Goal: Information Seeking & Learning: Learn about a topic

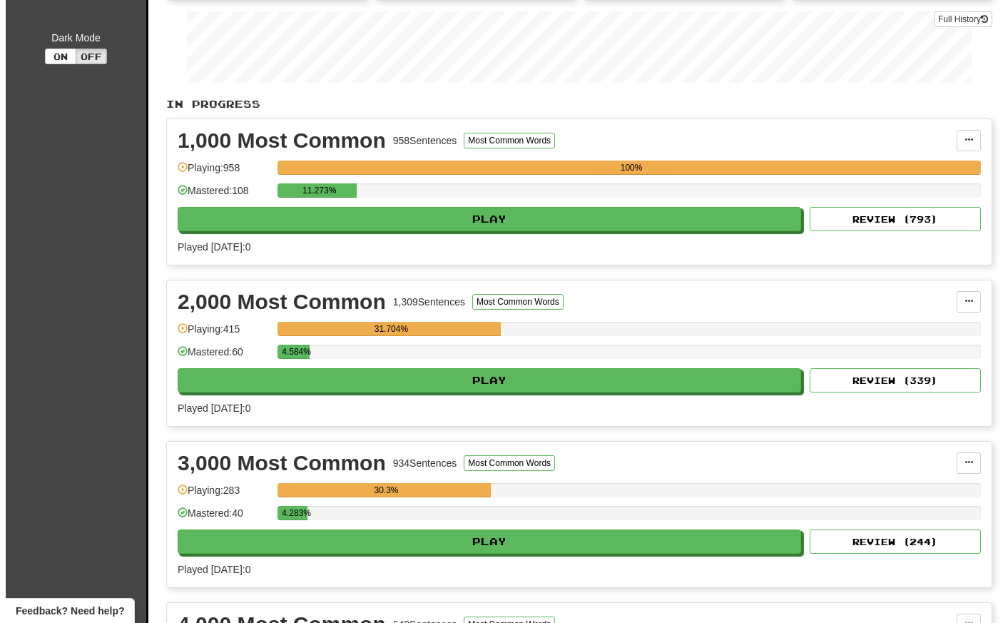
scroll to position [221, 0]
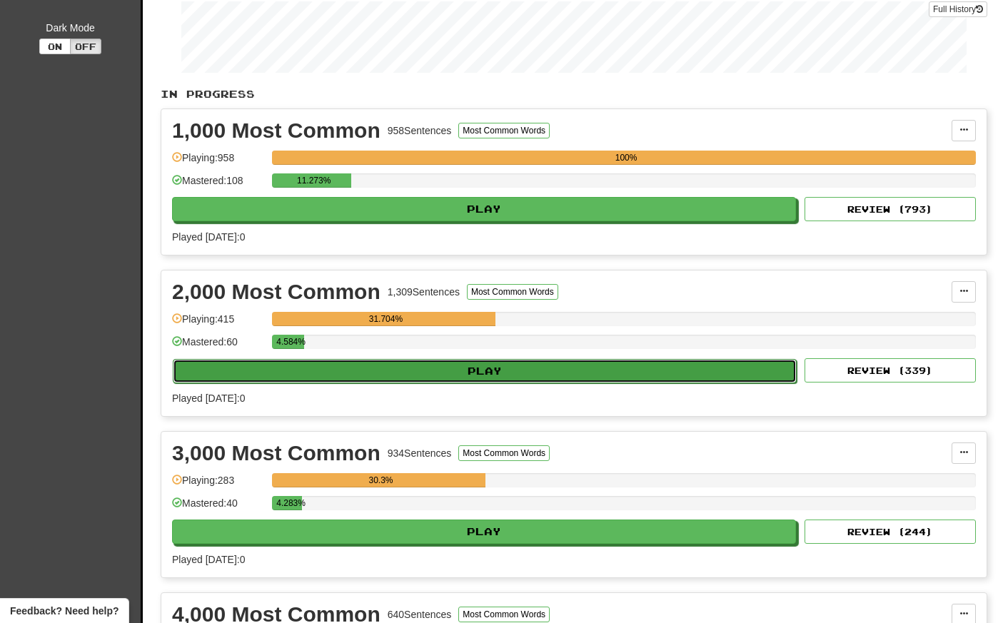
click at [465, 370] on button "Play" at bounding box center [485, 371] width 624 height 24
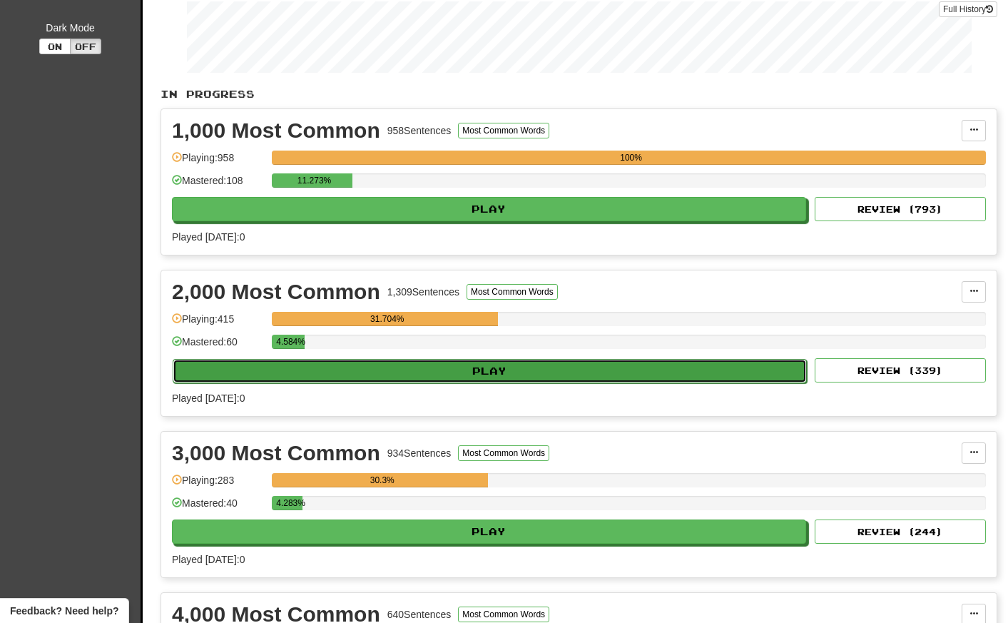
select select "**"
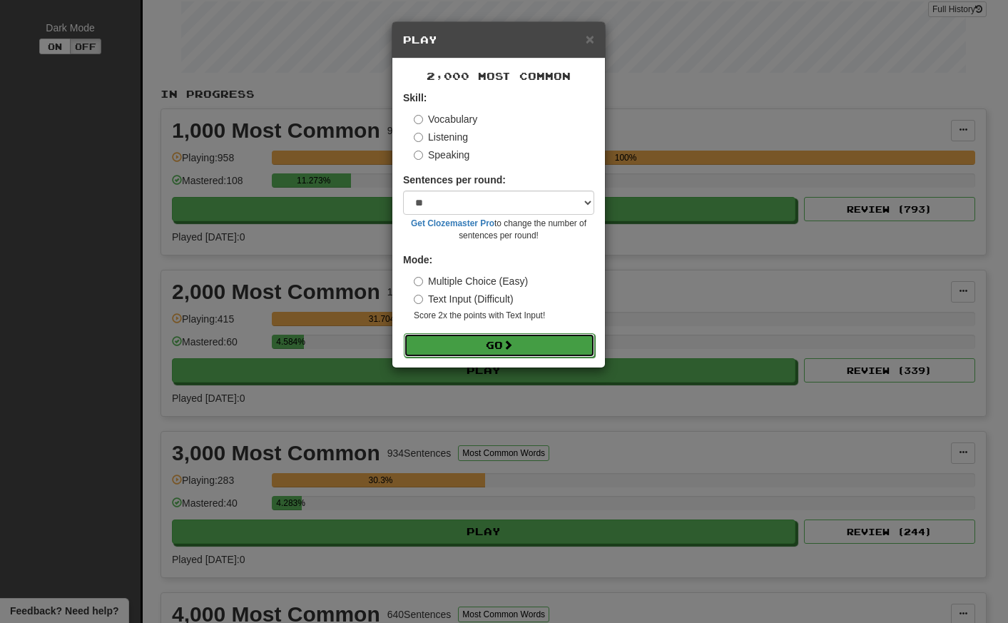
click at [520, 338] on button "Go" at bounding box center [499, 345] width 191 height 24
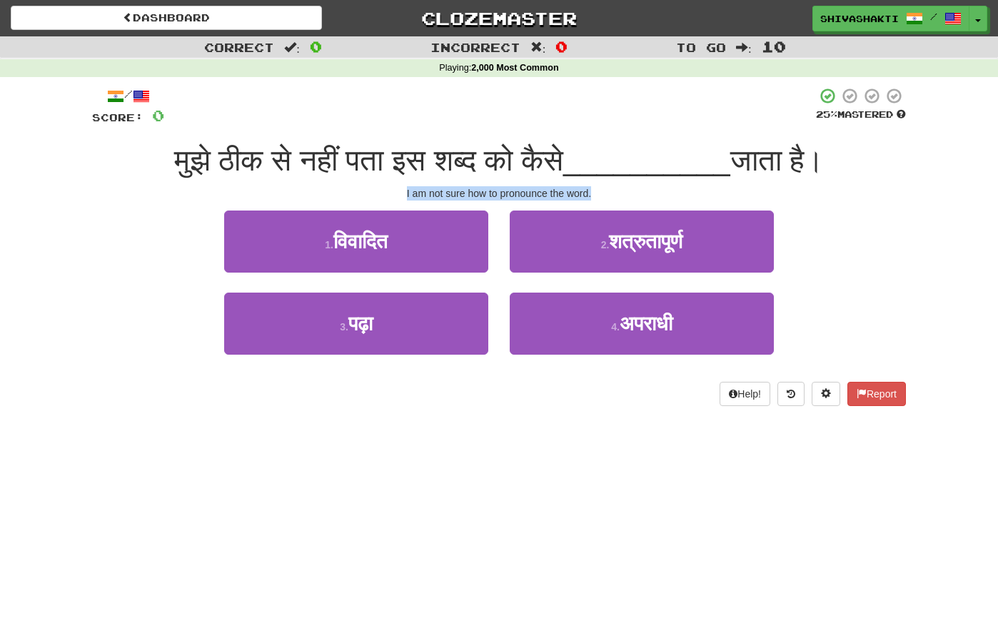
drag, startPoint x: 607, startPoint y: 188, endPoint x: 386, endPoint y: 185, distance: 220.5
click at [386, 186] on div "I am not sure how to pronounce the word." at bounding box center [499, 193] width 814 height 14
copy div "I am not sure how to pronounce the word."
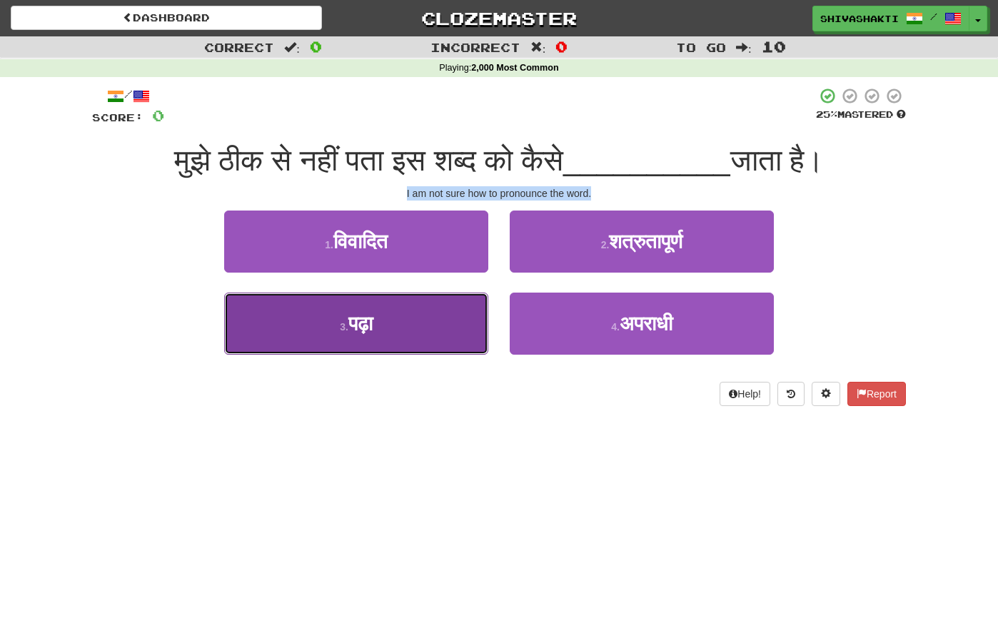
click at [320, 338] on button "3 . [GEOGRAPHIC_DATA]" at bounding box center [356, 324] width 264 height 62
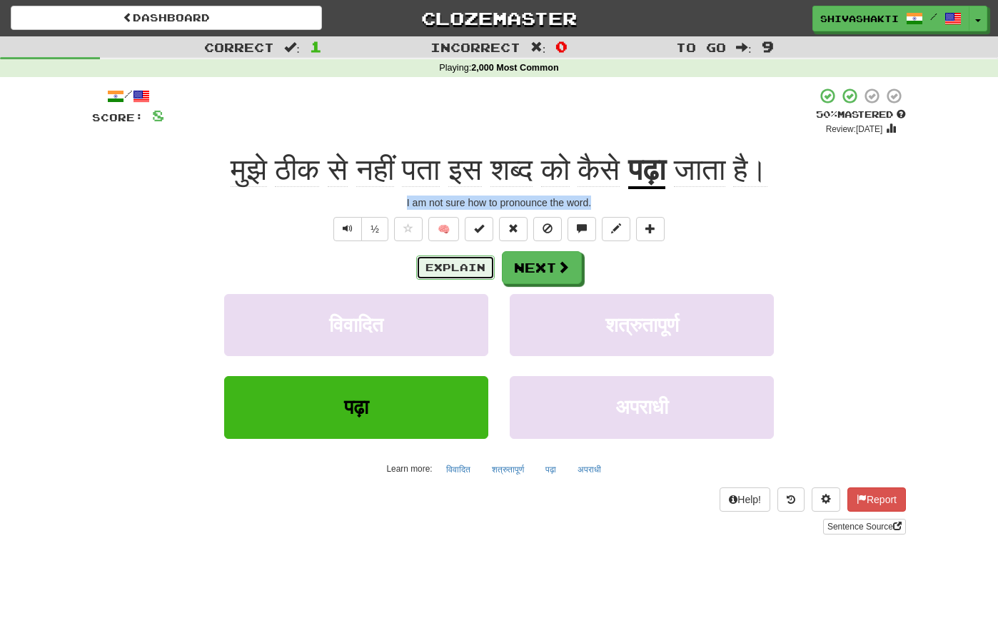
click at [455, 265] on button "Explain" at bounding box center [455, 267] width 78 height 24
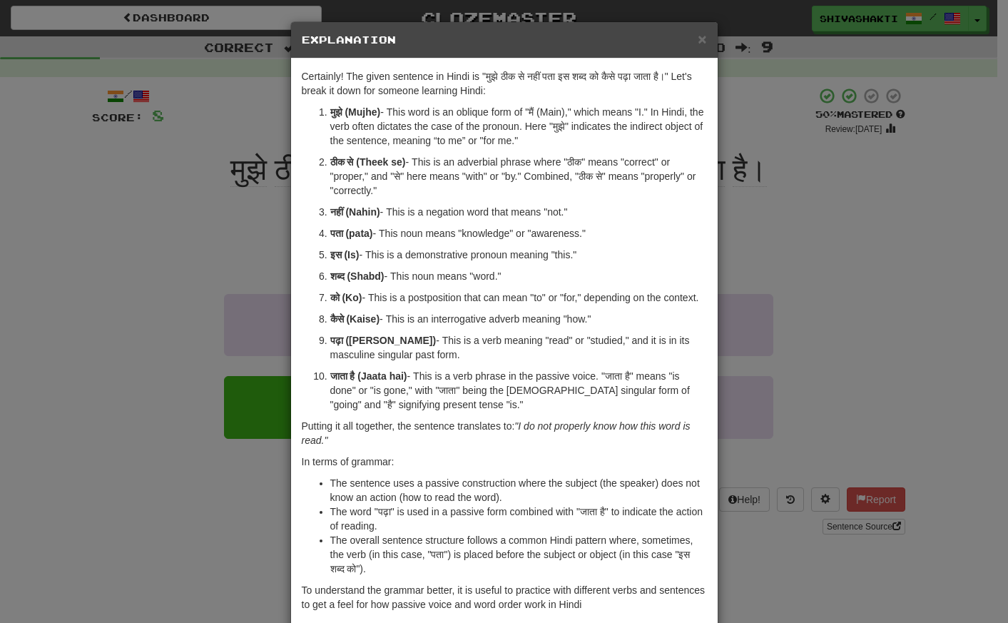
click at [199, 287] on div "× Explanation Certainly! The given sentence in Hindi is "मुझे ठीक से नहीं पता इ…" at bounding box center [504, 311] width 1008 height 623
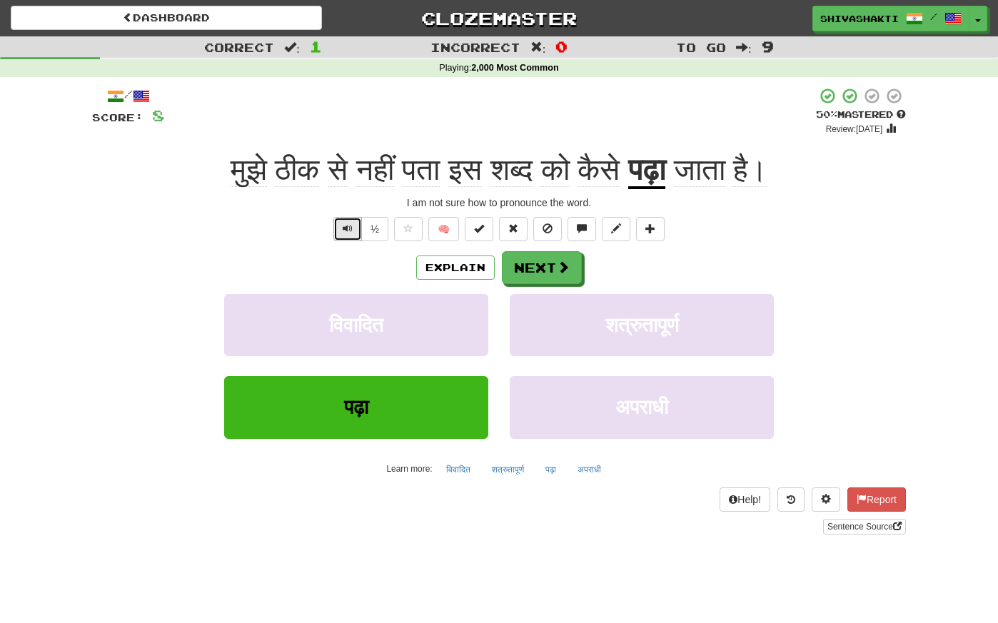
click at [341, 226] on button "Text-to-speech controls" at bounding box center [347, 229] width 29 height 24
click at [536, 272] on button "Next" at bounding box center [542, 268] width 80 height 33
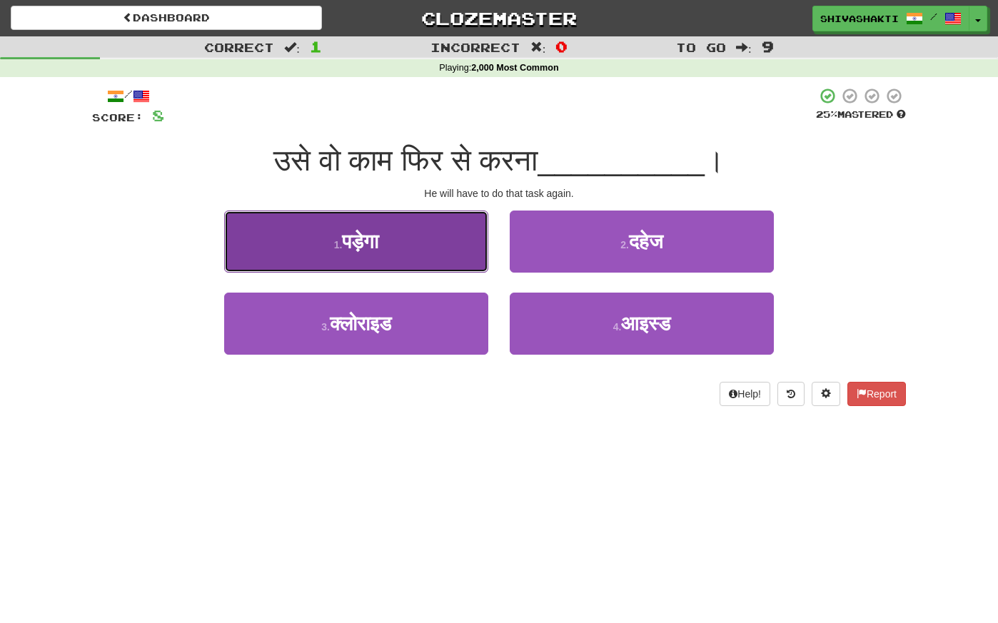
click at [414, 245] on button "1 . पड़ेगा" at bounding box center [356, 242] width 264 height 62
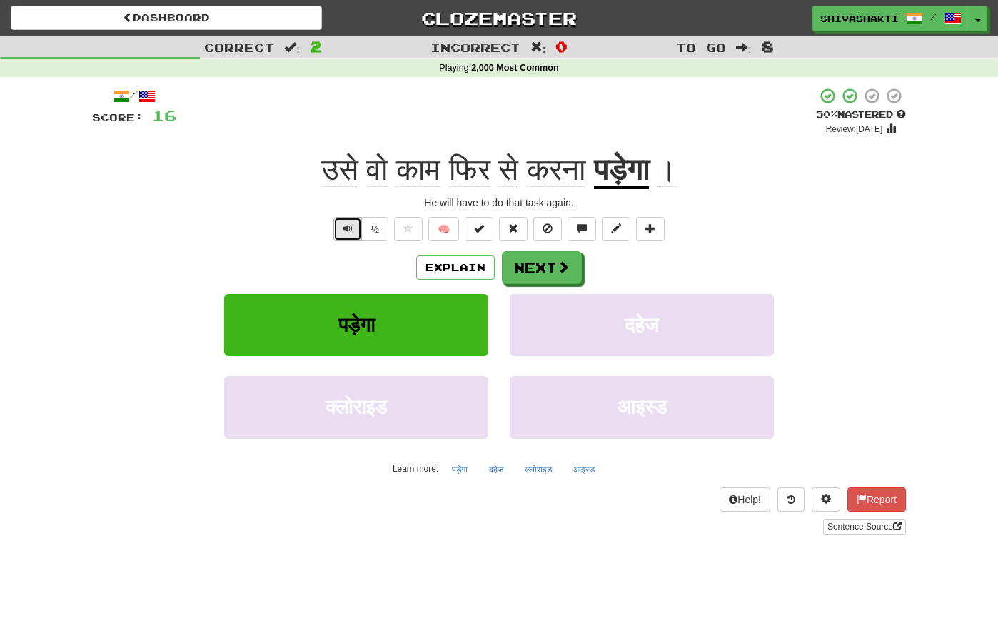
click at [341, 226] on button "Text-to-speech controls" at bounding box center [347, 229] width 29 height 24
click at [549, 265] on button "Next" at bounding box center [542, 268] width 80 height 33
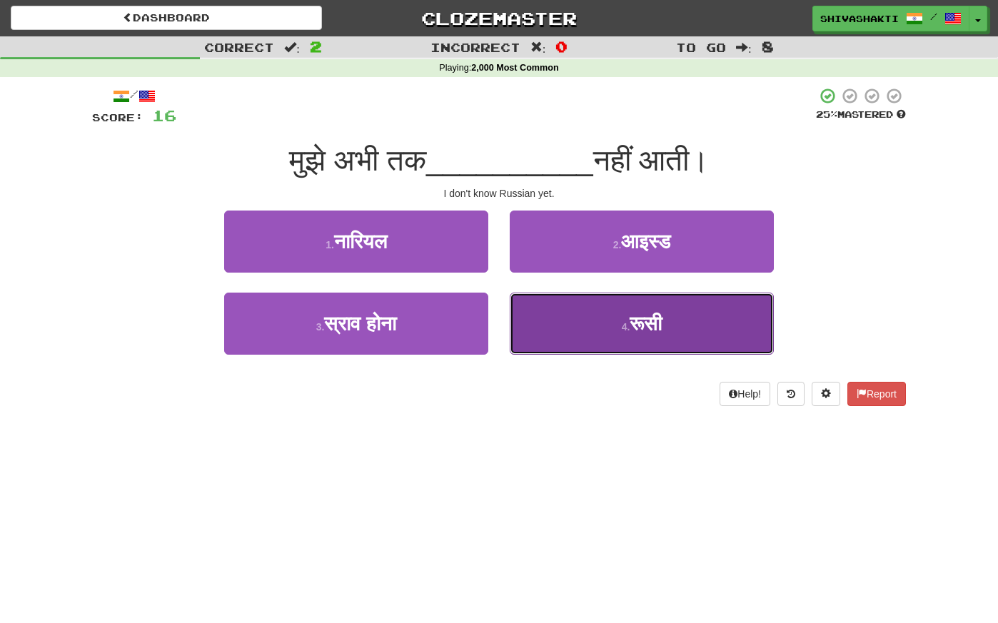
click at [595, 345] on button "4 . [DEMOGRAPHIC_DATA]" at bounding box center [642, 324] width 264 height 62
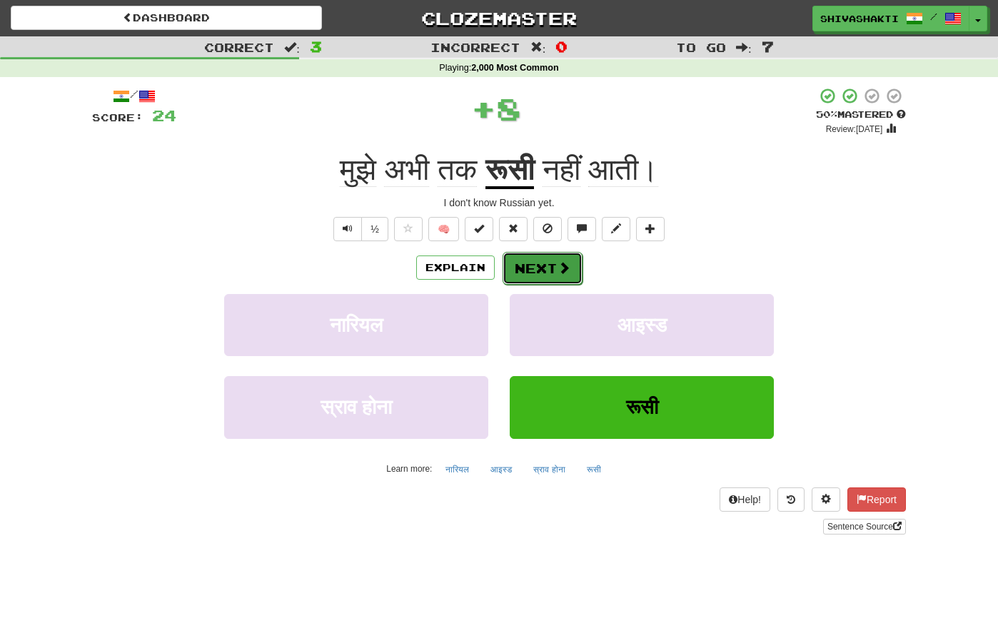
click at [539, 268] on button "Next" at bounding box center [542, 268] width 80 height 33
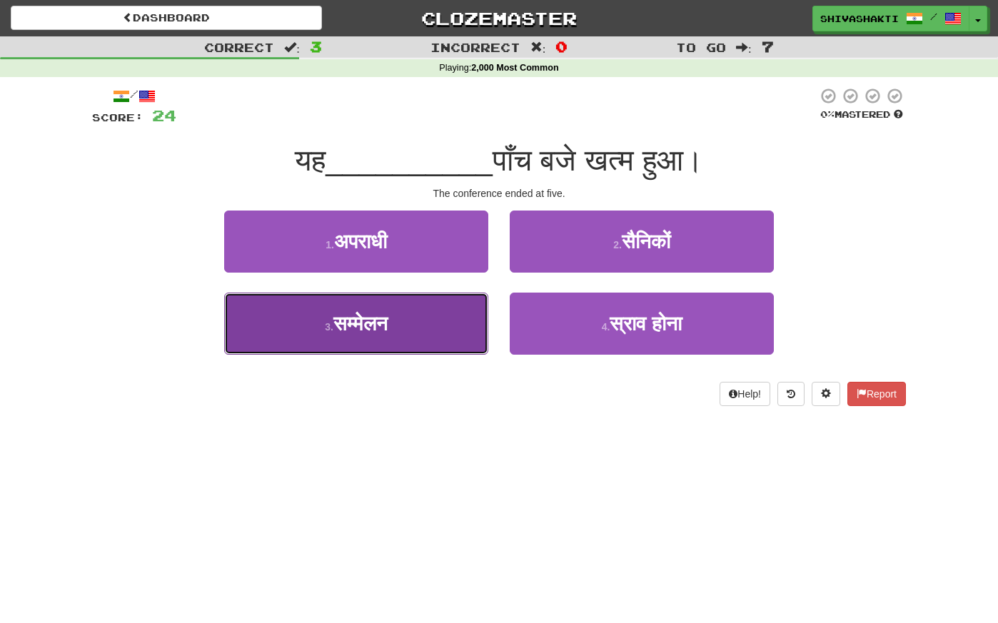
click at [395, 305] on button "3 . सम्मेलन" at bounding box center [356, 324] width 264 height 62
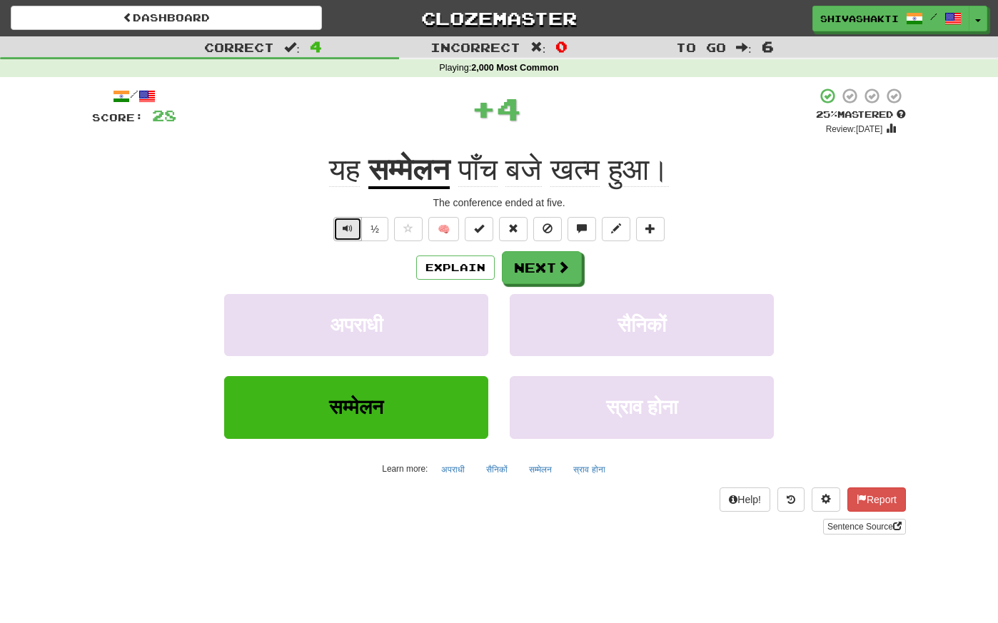
click at [336, 223] on button "Text-to-speech controls" at bounding box center [347, 229] width 29 height 24
click at [547, 272] on button "Next" at bounding box center [542, 268] width 80 height 33
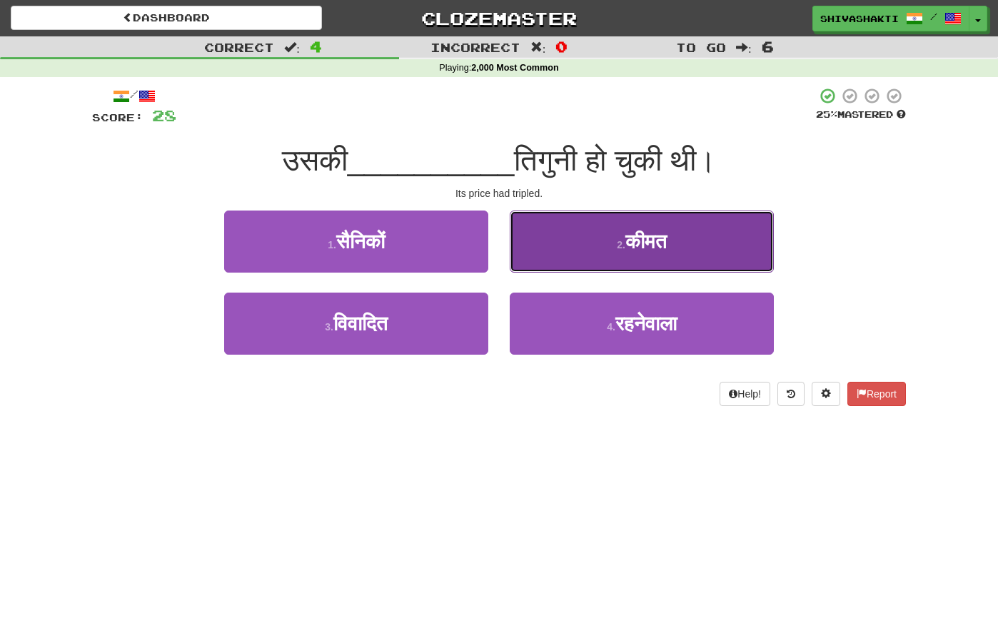
click at [680, 240] on button "2 . कीमत" at bounding box center [642, 242] width 264 height 62
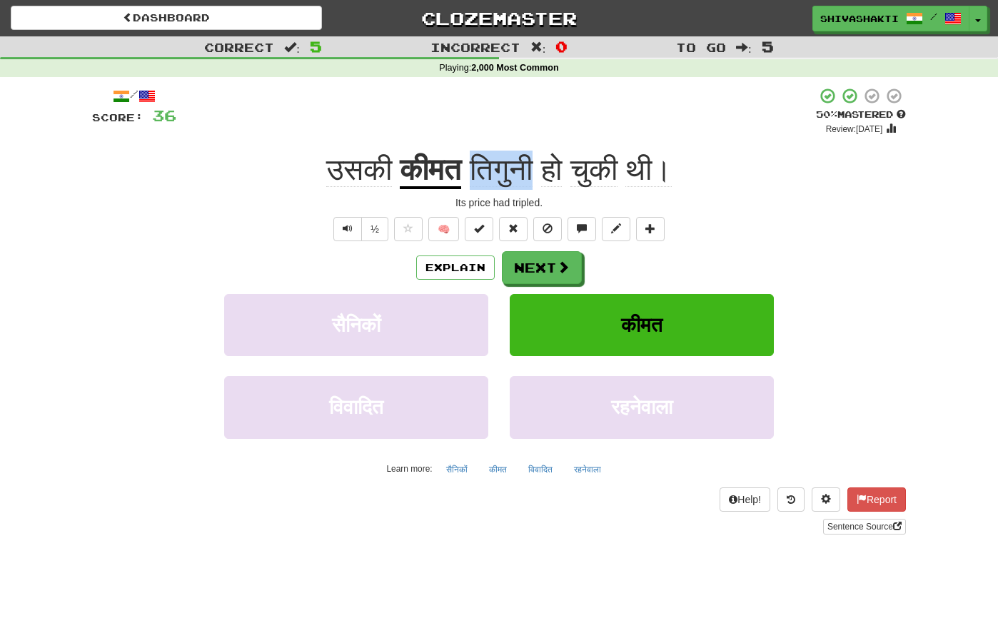
drag, startPoint x: 536, startPoint y: 169, endPoint x: 475, endPoint y: 169, distance: 61.4
click at [475, 169] on span "तिगुनी" at bounding box center [501, 170] width 63 height 34
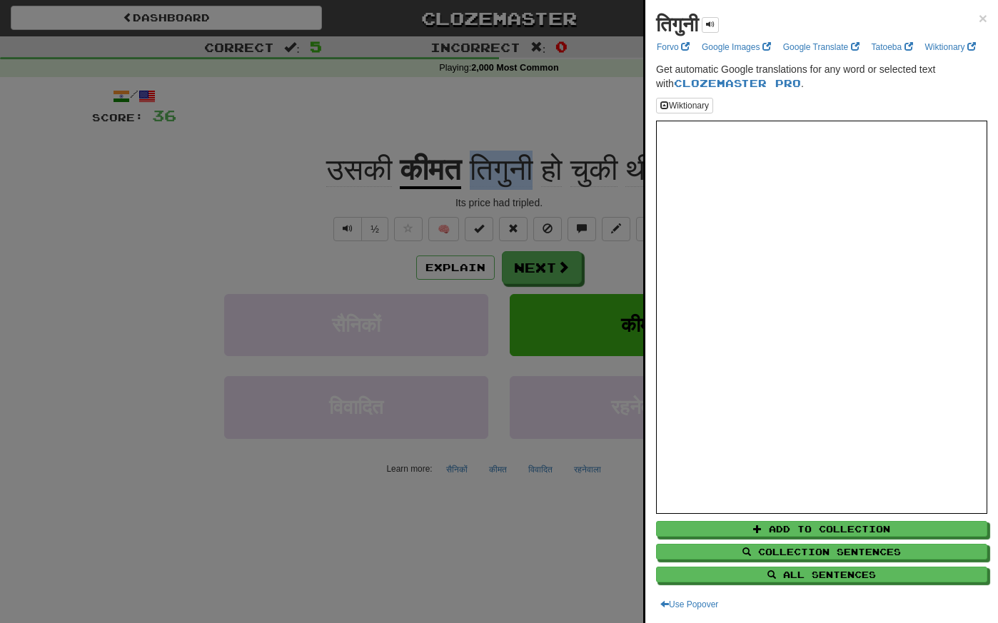
copy span "तिगुनी"
click at [260, 148] on div at bounding box center [499, 311] width 998 height 623
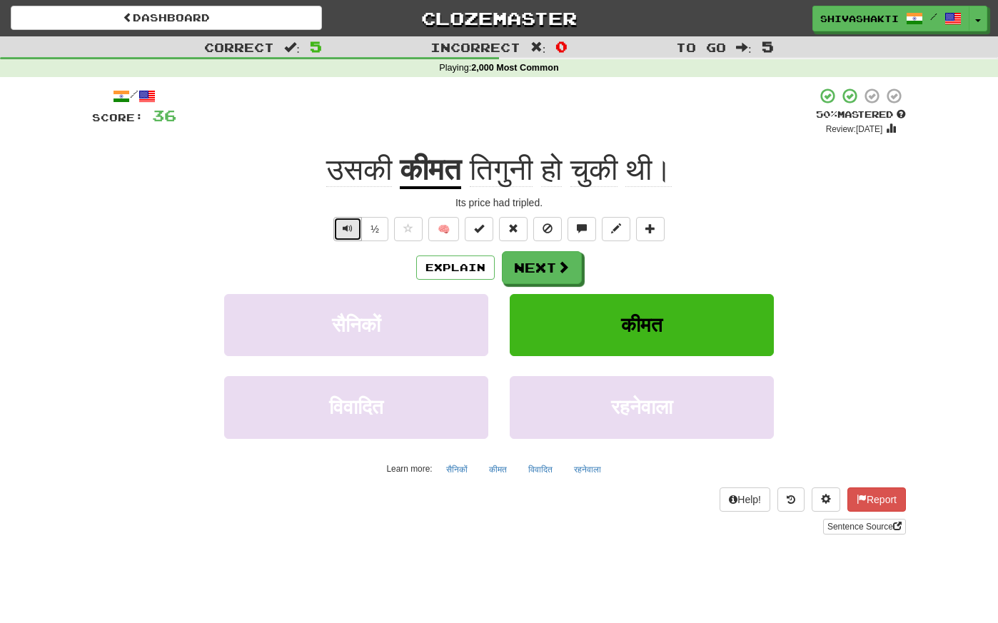
click at [343, 221] on button "Text-to-speech controls" at bounding box center [347, 229] width 29 height 24
click at [567, 272] on span at bounding box center [563, 267] width 13 height 13
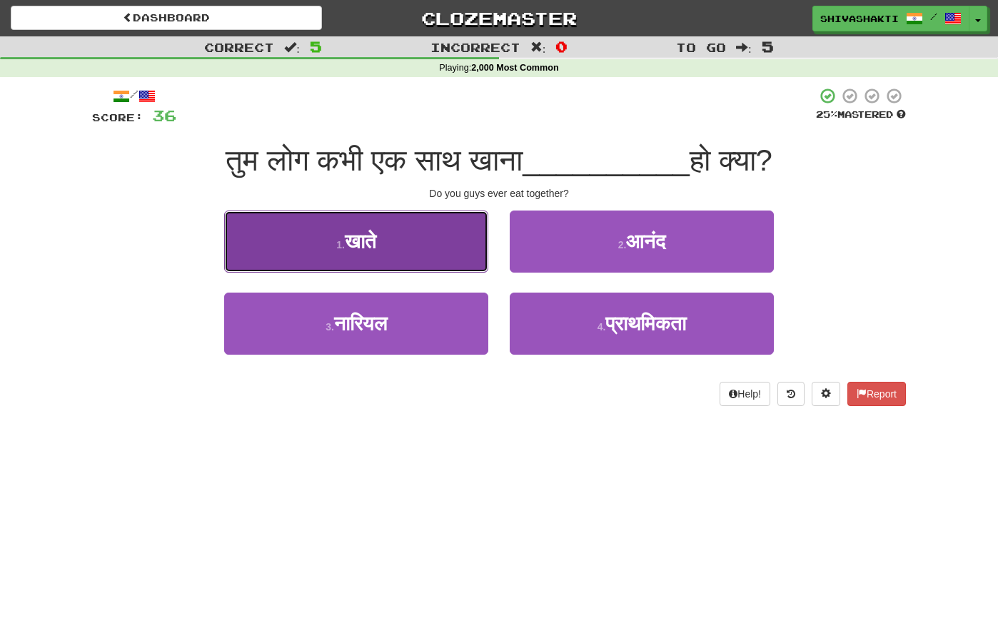
click at [401, 256] on button "1 . खाते" at bounding box center [356, 242] width 264 height 62
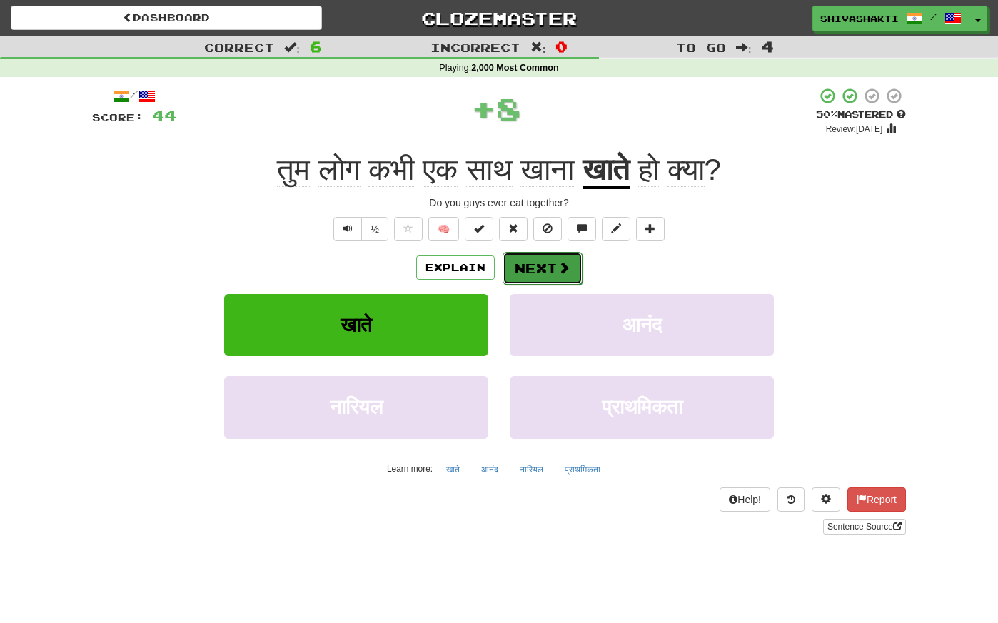
click at [564, 265] on span at bounding box center [563, 267] width 13 height 13
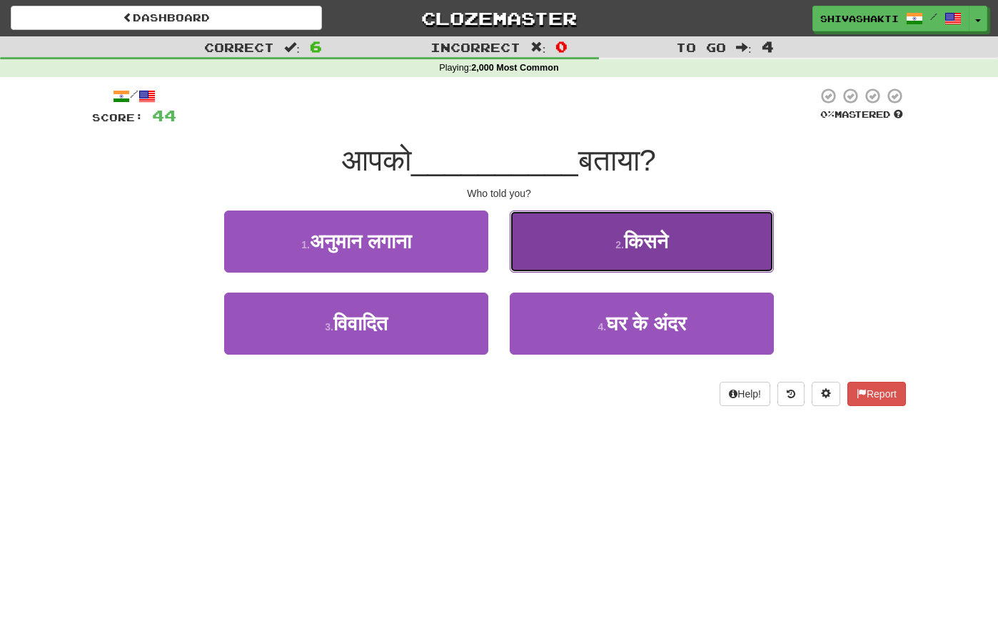
click at [594, 229] on button "2 . किसने" at bounding box center [642, 242] width 264 height 62
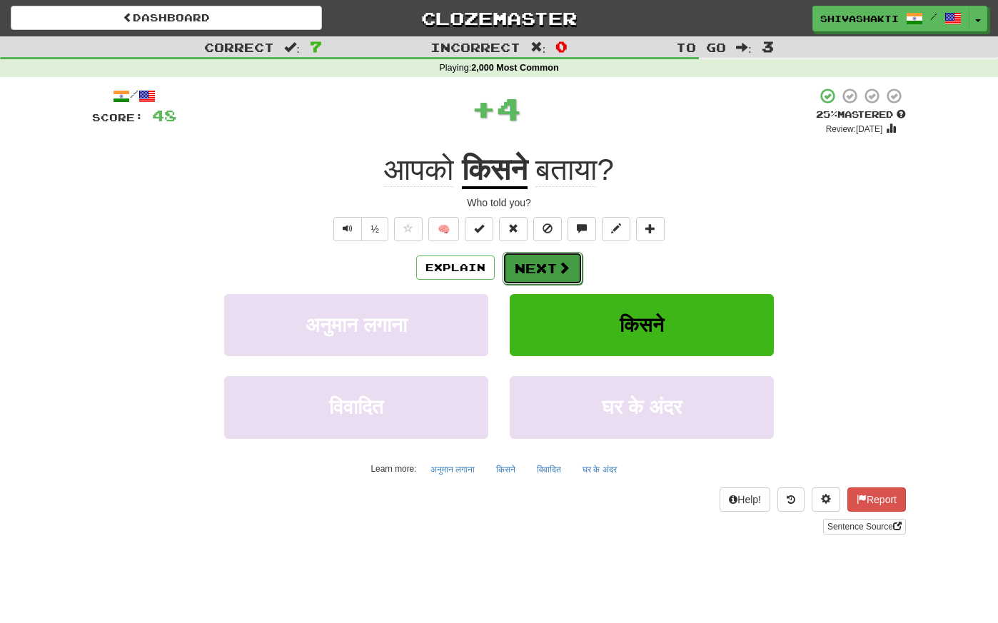
click at [549, 269] on button "Next" at bounding box center [542, 268] width 80 height 33
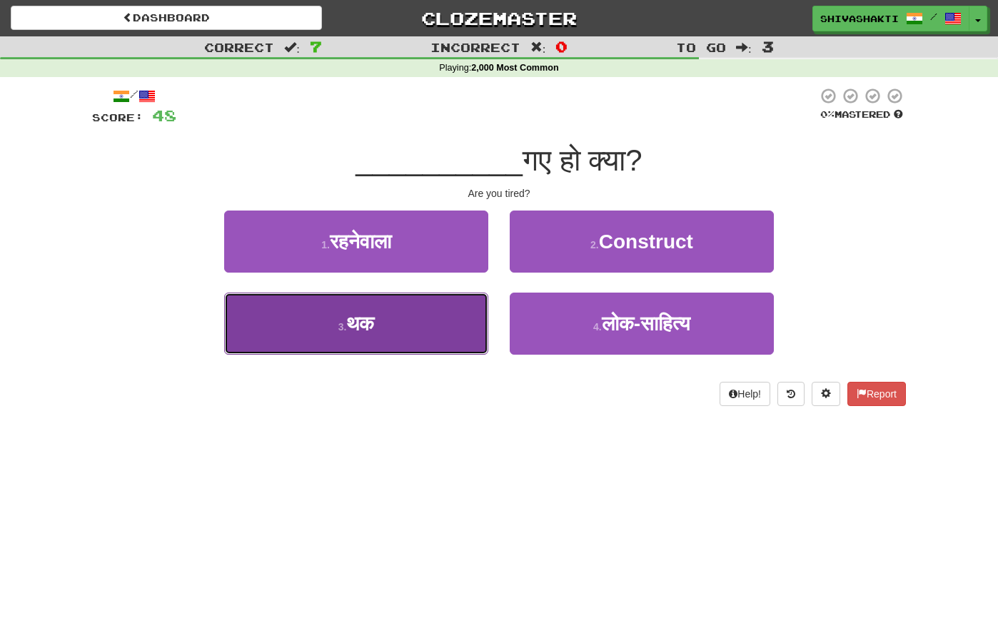
click at [377, 330] on button "3 . थक" at bounding box center [356, 324] width 264 height 62
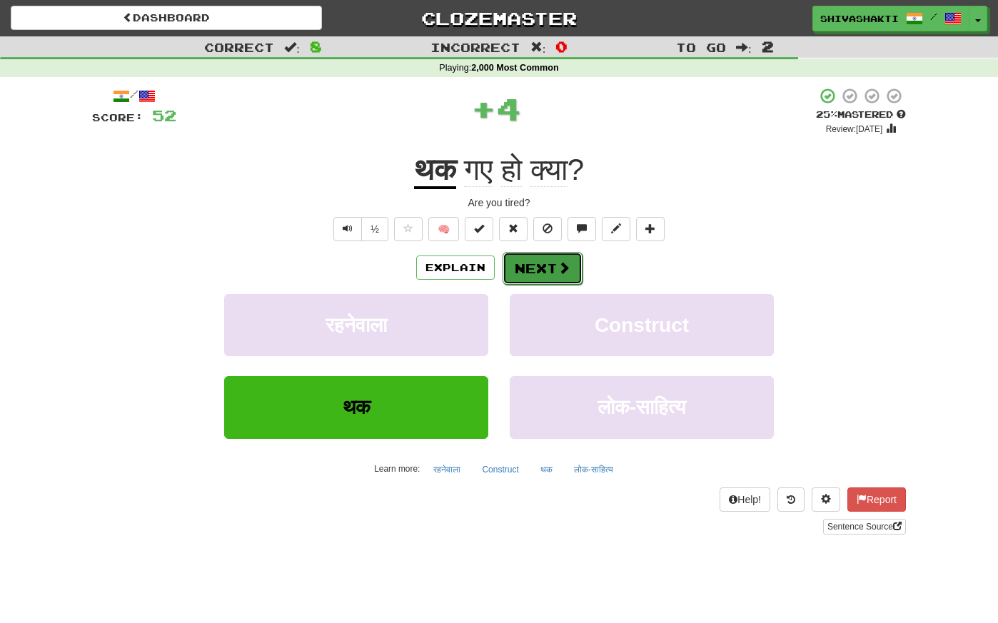
click at [534, 271] on button "Next" at bounding box center [542, 268] width 80 height 33
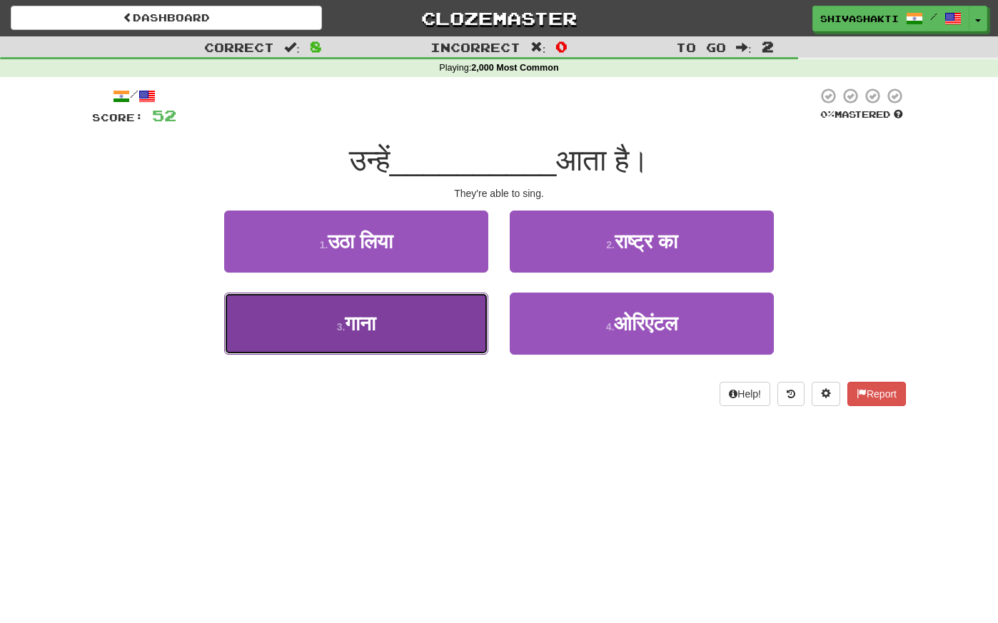
click at [375, 334] on span "गाना" at bounding box center [360, 324] width 31 height 22
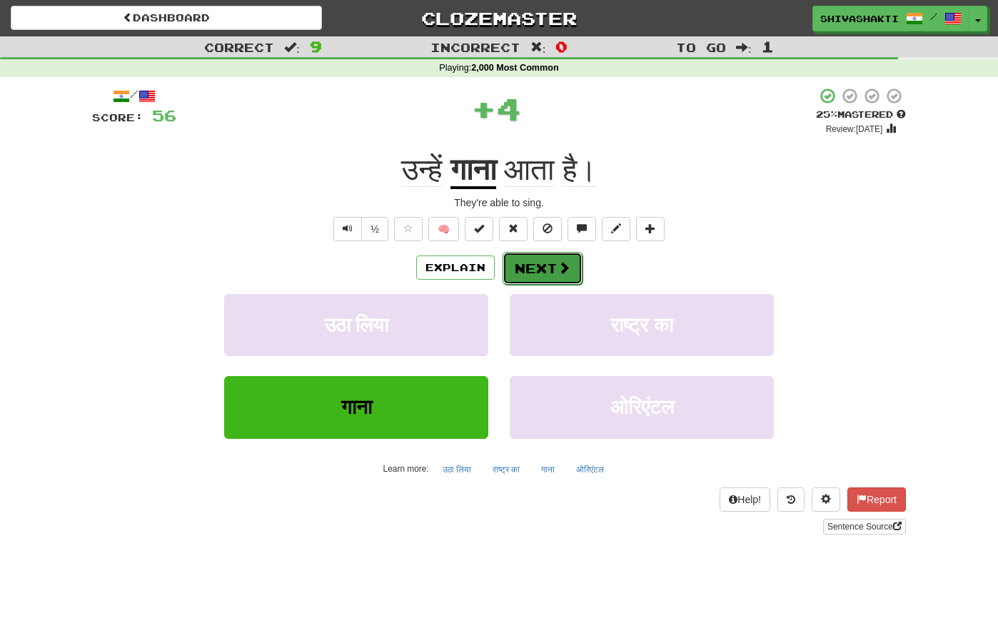
click at [528, 272] on button "Next" at bounding box center [542, 268] width 80 height 33
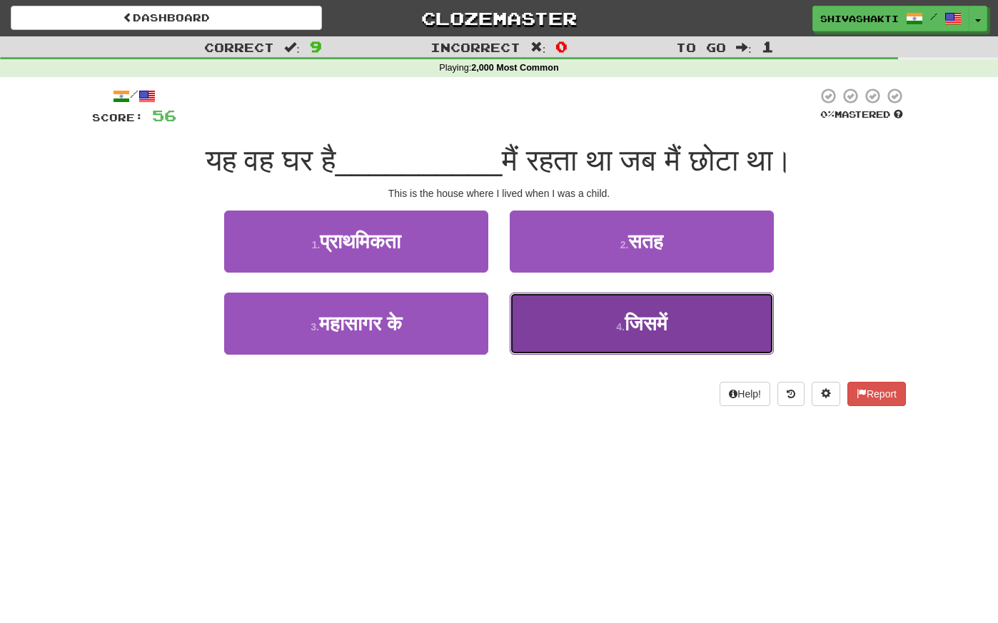
click at [659, 340] on button "4 . जिसमें" at bounding box center [642, 324] width 264 height 62
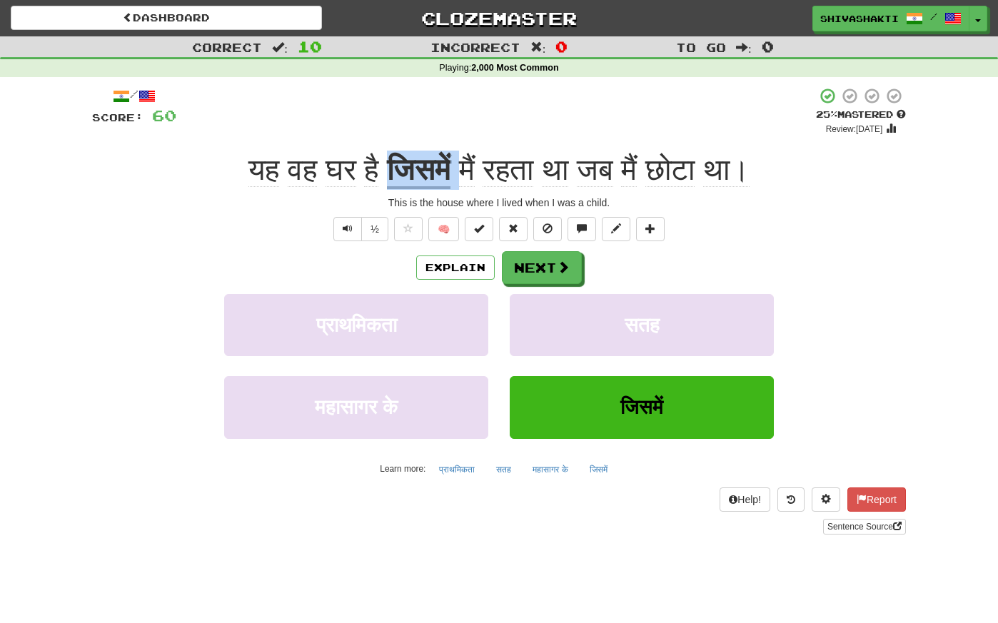
drag, startPoint x: 460, startPoint y: 168, endPoint x: 382, endPoint y: 162, distance: 78.0
click at [382, 162] on div "यह वह घर है जिसमें मैं रहता था जब मैं छोटा था।" at bounding box center [499, 170] width 814 height 39
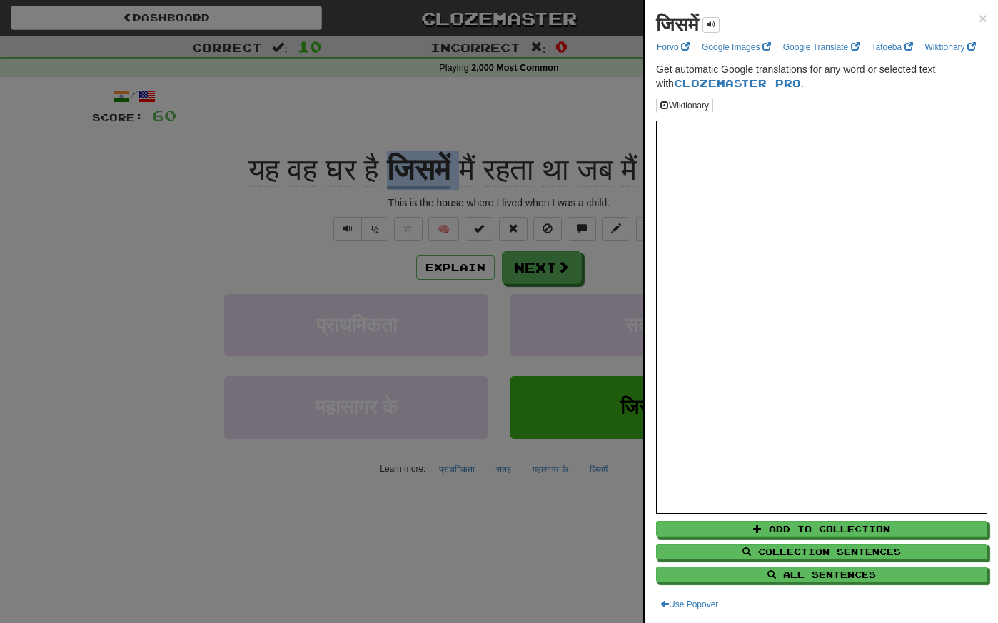
copy div "जिसमें"
click at [146, 207] on div at bounding box center [499, 311] width 998 height 623
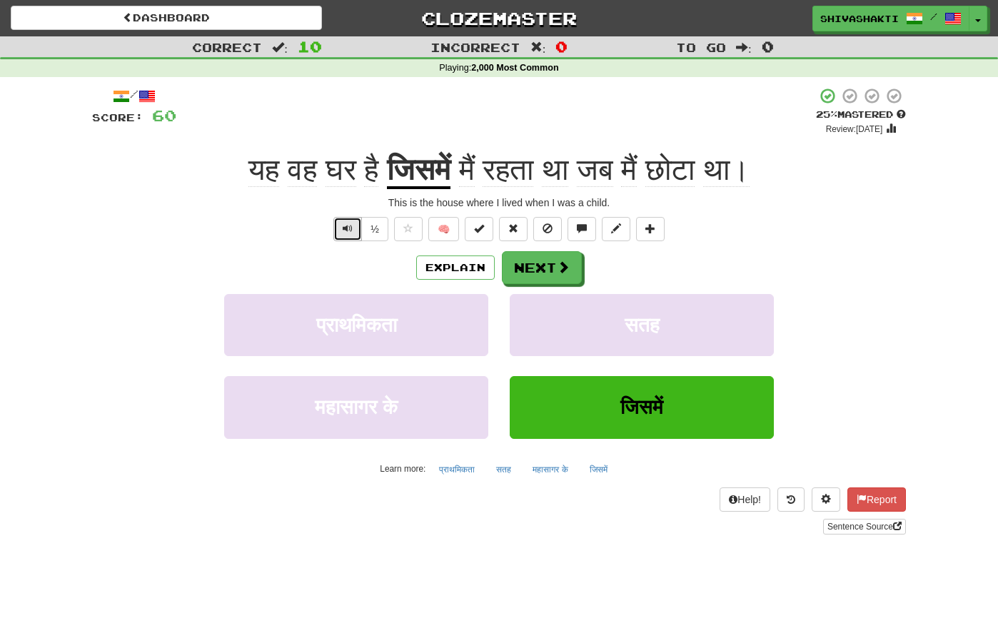
click at [338, 227] on button "Text-to-speech controls" at bounding box center [347, 229] width 29 height 24
click at [532, 268] on button "Next" at bounding box center [542, 268] width 80 height 33
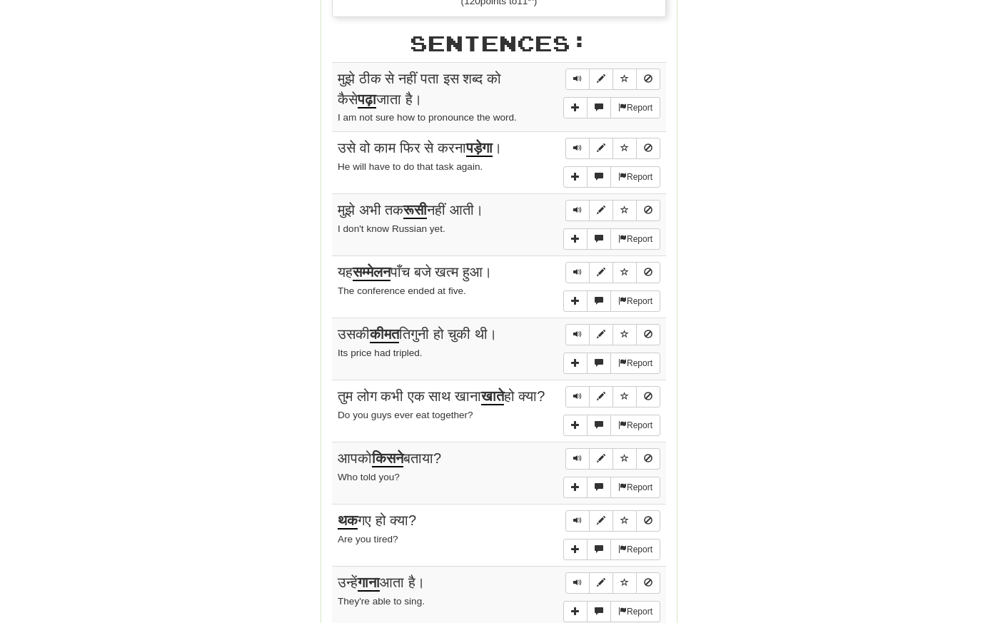
scroll to position [878, 0]
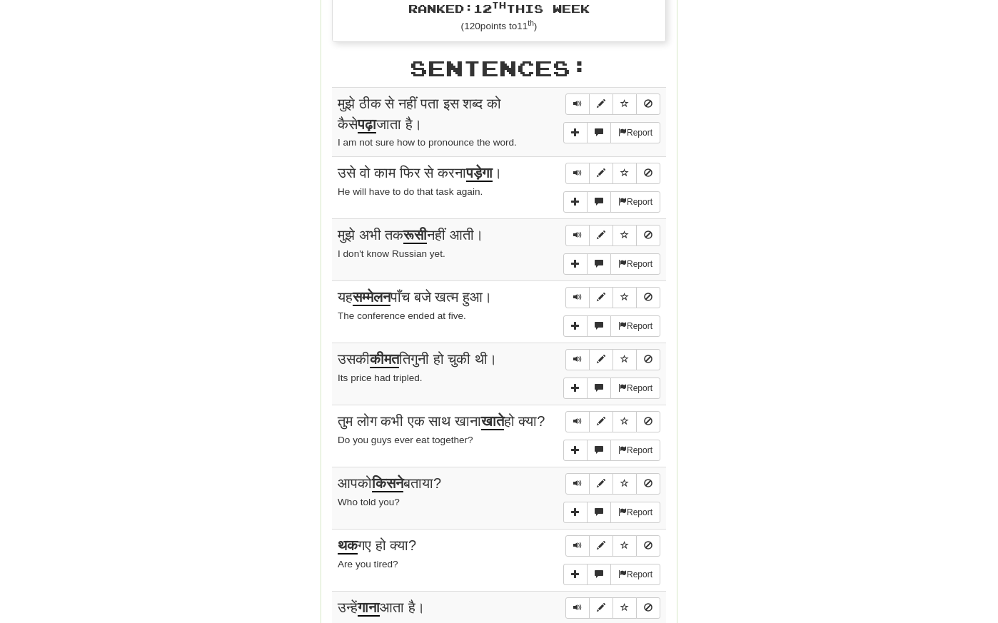
click at [328, 83] on div "Stats: Score: + 60 Time: 1 : 52 New: 5 Review: 5 Correct: 10 Incorrect: 0 Get f…" at bounding box center [498, 33] width 355 height 1399
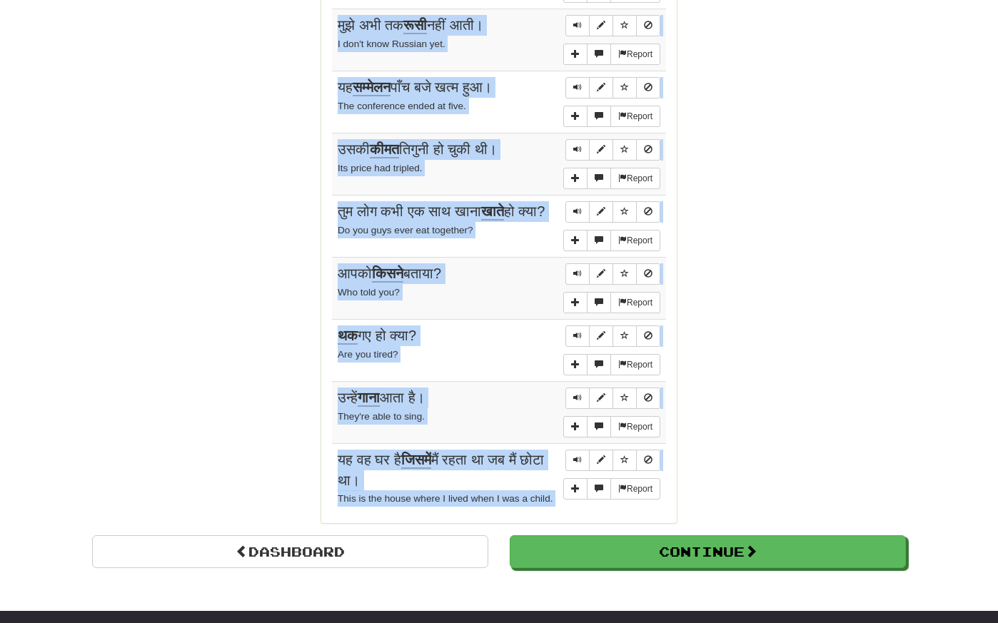
scroll to position [1119, 0]
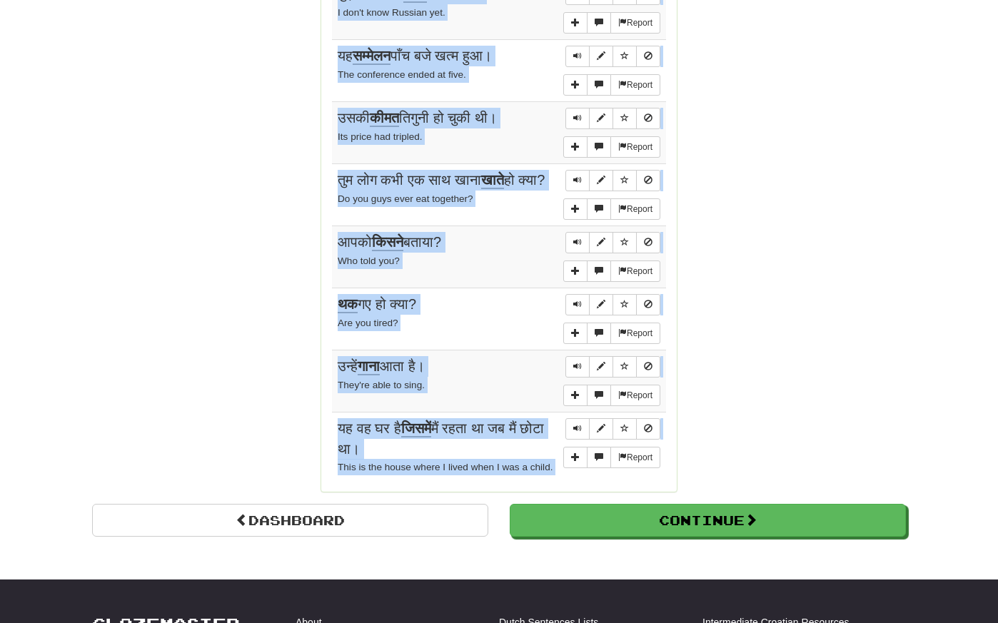
drag, startPoint x: 328, startPoint y: 83, endPoint x: 526, endPoint y: 532, distance: 490.7
copy body "Loremipsu: Dolors aुcे aीe sे doीं eiा te in्u lो eैdे ma़ा aाeा aै। M ve qui n…"
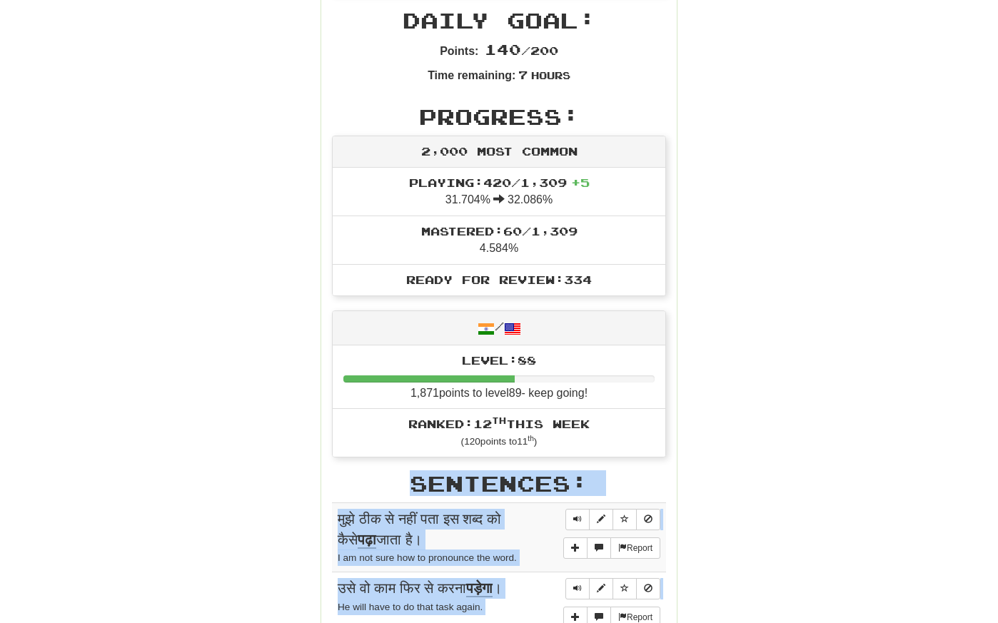
scroll to position [0, 0]
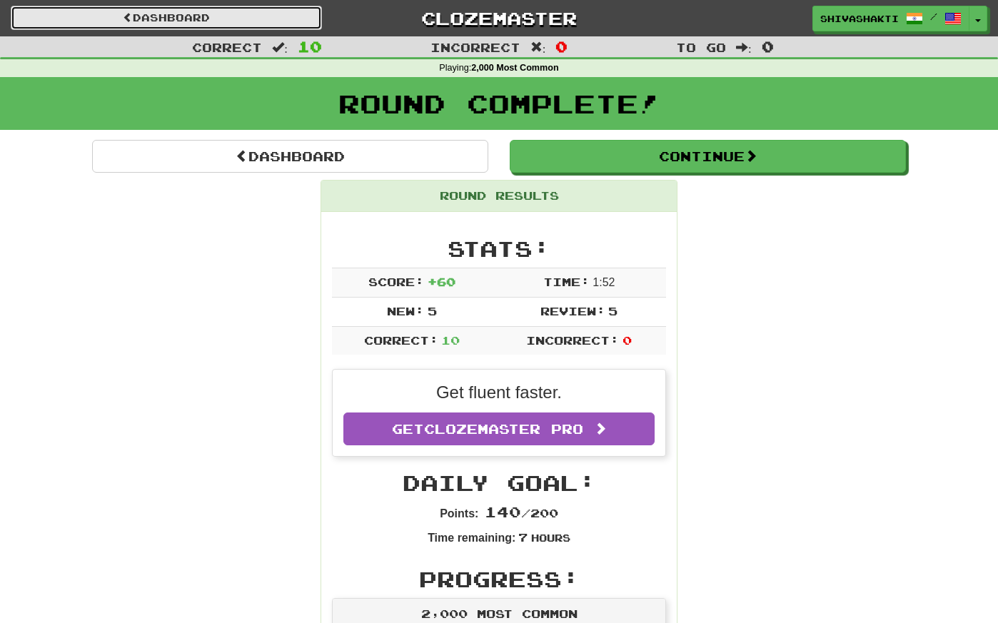
click at [270, 15] on link "Dashboard" at bounding box center [166, 18] width 311 height 24
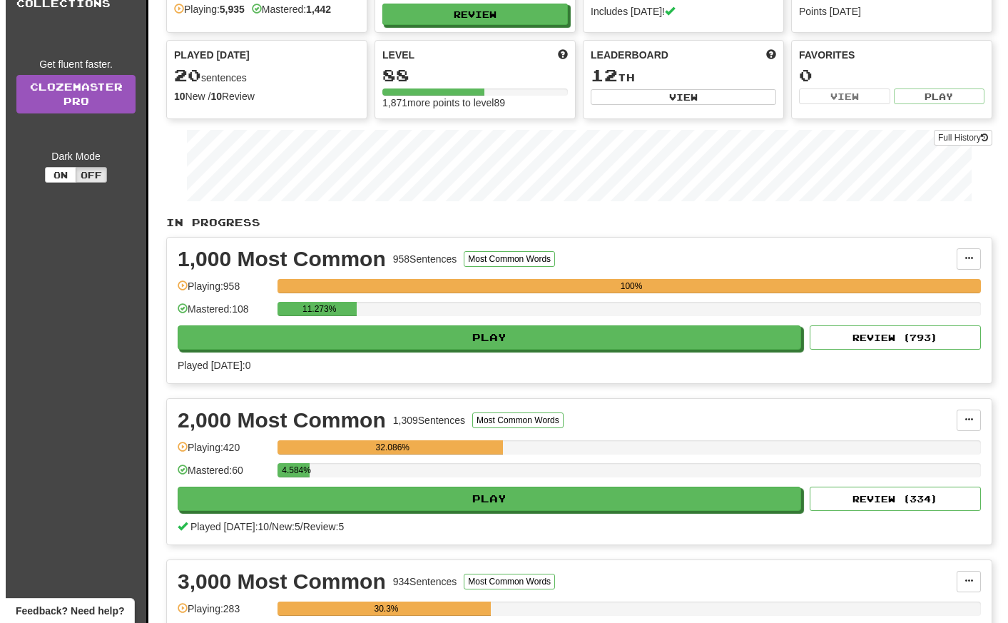
scroll to position [95, 0]
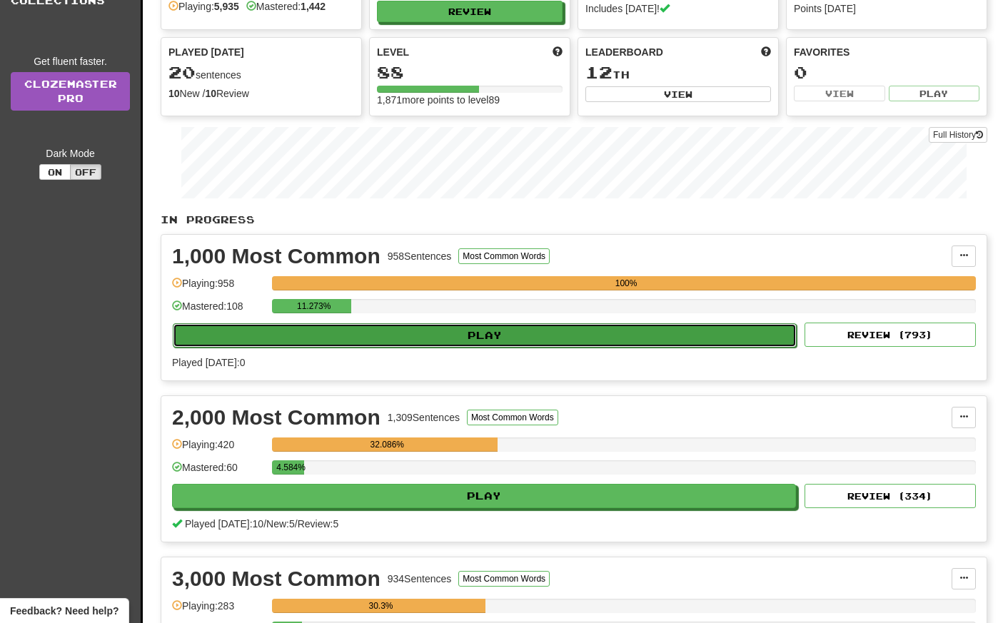
click at [472, 344] on button "Play" at bounding box center [485, 335] width 624 height 24
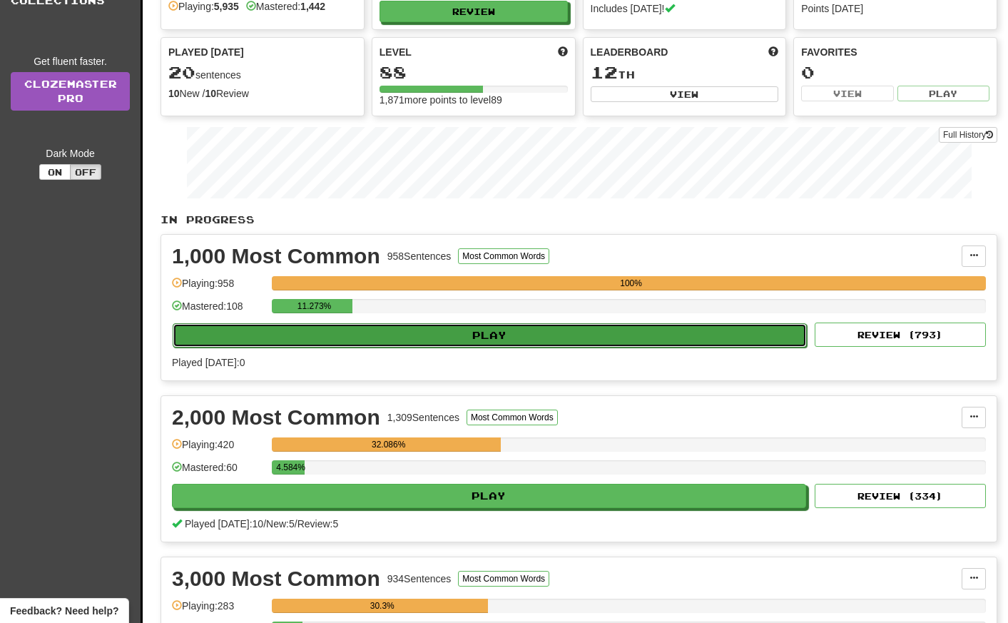
select select "**"
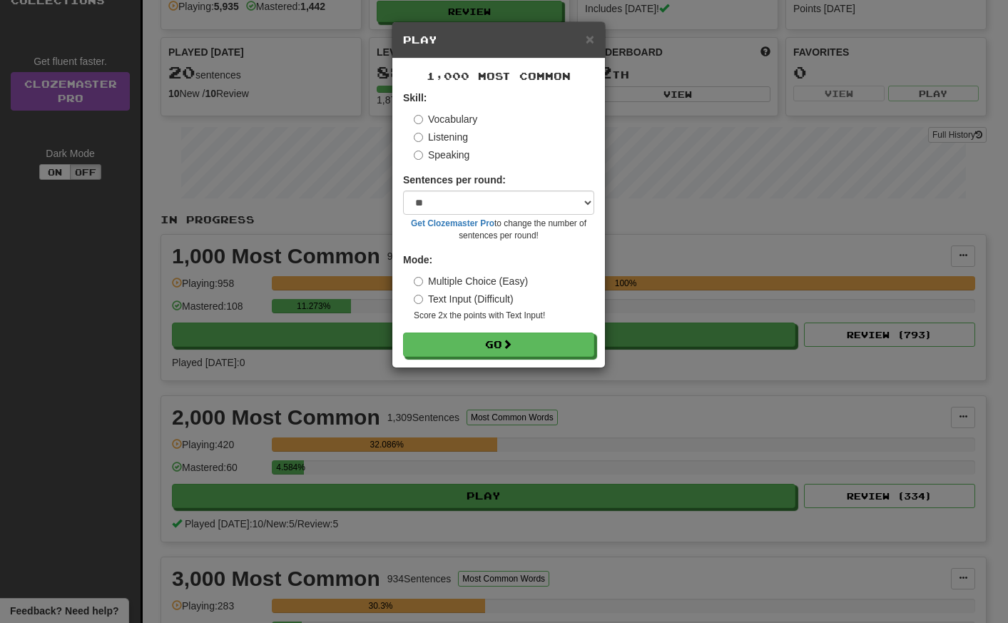
click at [701, 248] on div "× Play 1,000 Most Common Skill: Vocabulary Listening Speaking Sentences per rou…" at bounding box center [504, 311] width 1008 height 623
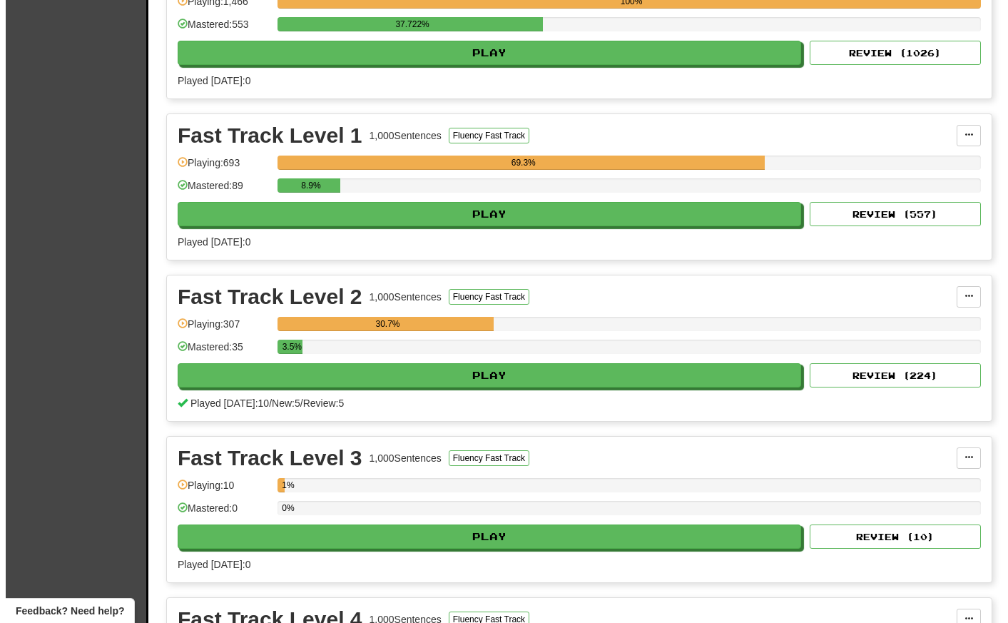
scroll to position [1822, 0]
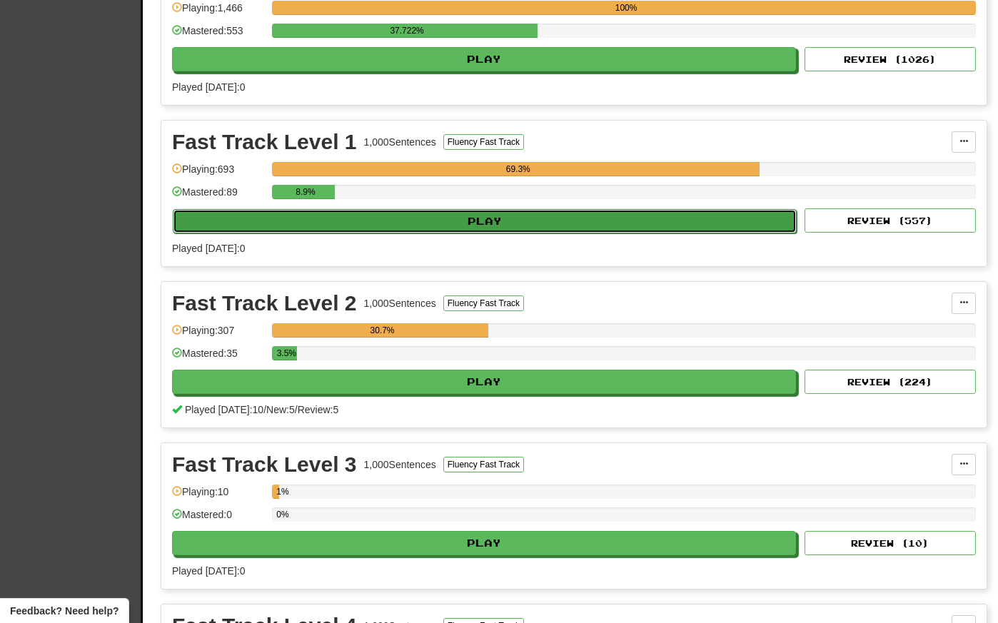
click at [569, 217] on button "Play" at bounding box center [485, 221] width 624 height 24
select select "**"
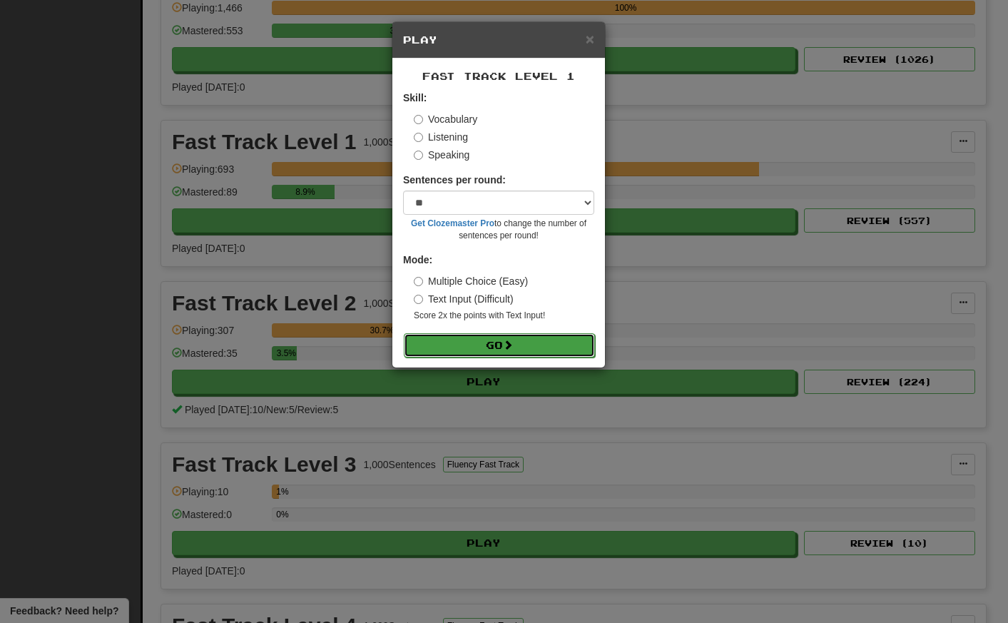
click at [492, 345] on button "Go" at bounding box center [499, 345] width 191 height 24
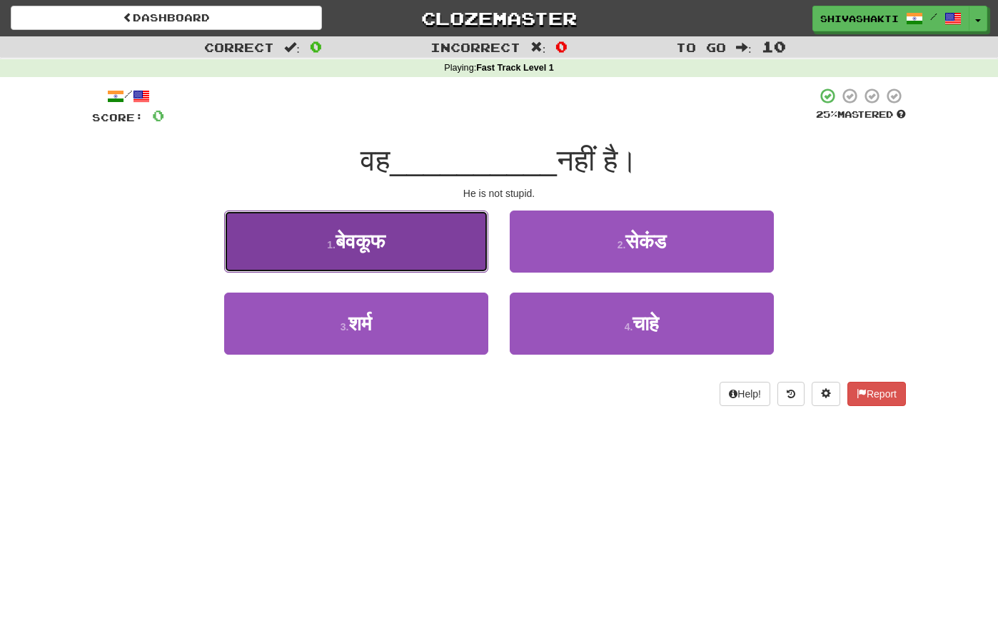
click at [395, 248] on button "1 . बेवकूफ" at bounding box center [356, 242] width 264 height 62
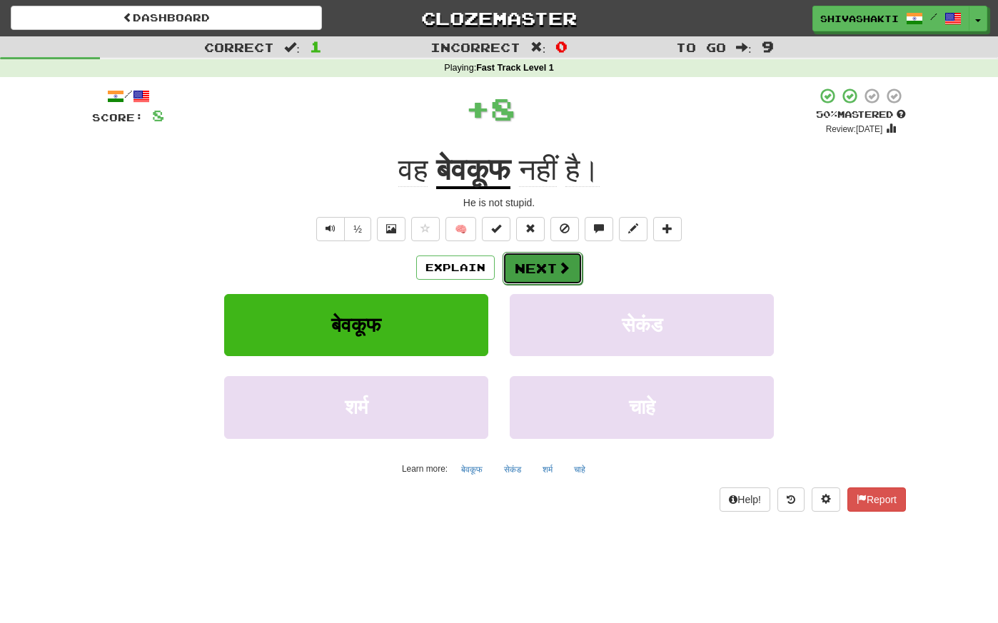
click at [520, 268] on button "Next" at bounding box center [542, 268] width 80 height 33
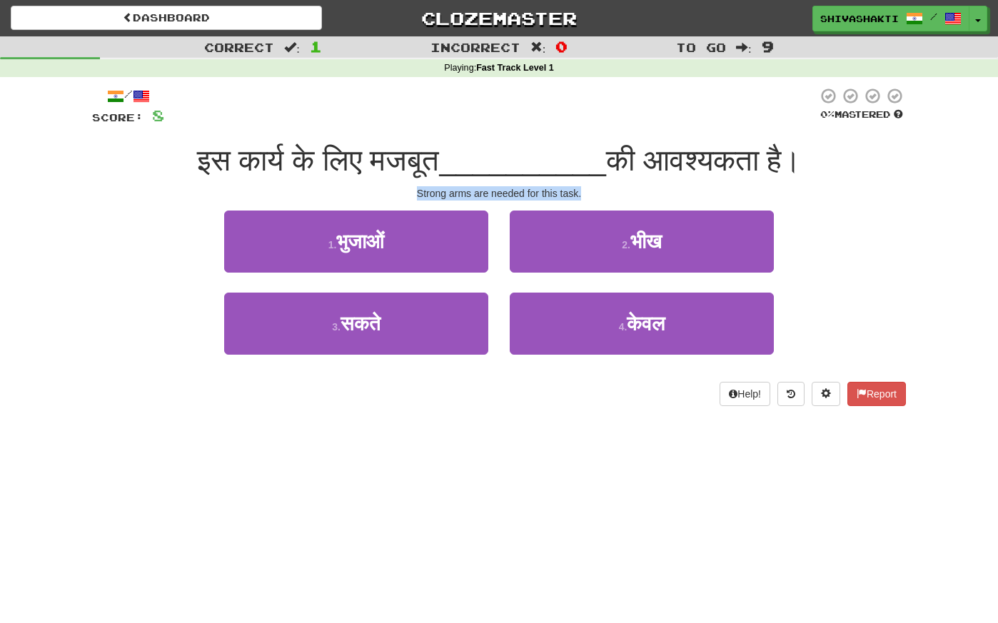
drag, startPoint x: 587, startPoint y: 191, endPoint x: 395, endPoint y: 188, distance: 192.7
click at [395, 188] on div "Strong arms are needed for this task." at bounding box center [499, 193] width 814 height 14
copy div "Strong arms are needed for this task."
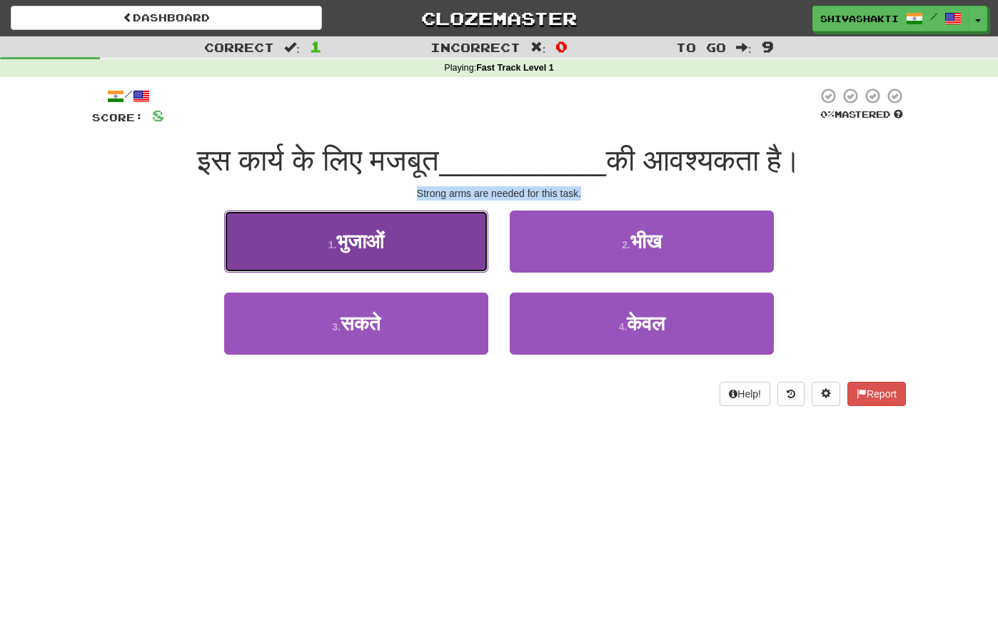
click at [391, 240] on button "1 . भुजाओं" at bounding box center [356, 242] width 264 height 62
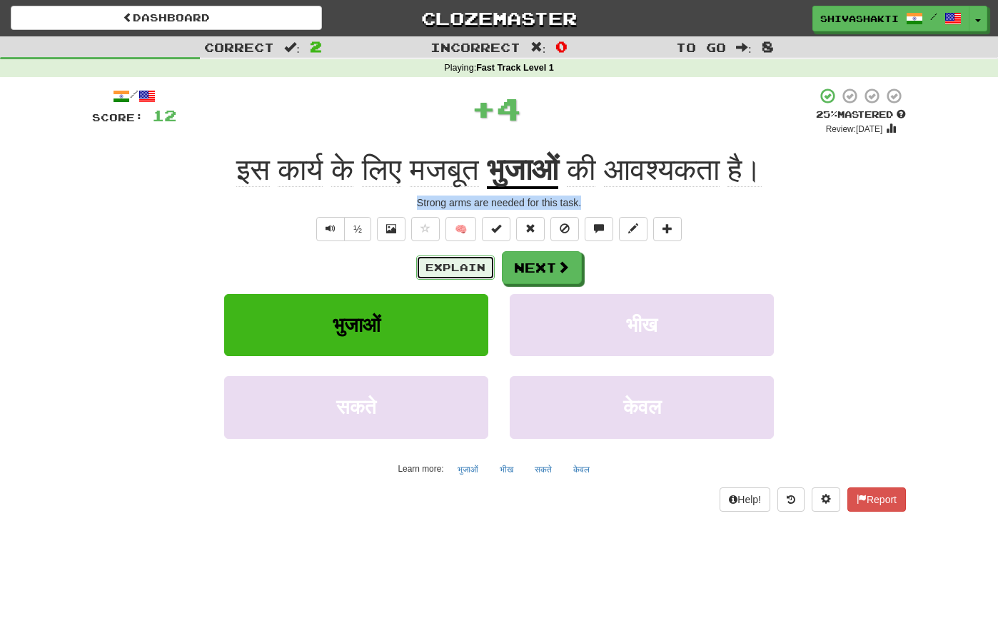
click at [436, 265] on button "Explain" at bounding box center [455, 267] width 78 height 24
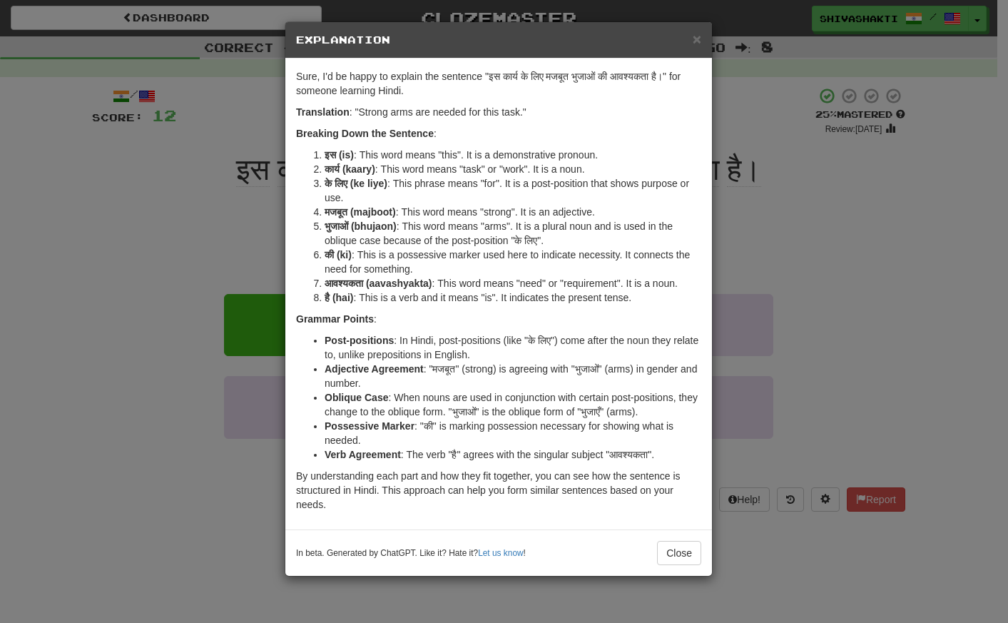
click at [81, 269] on div "× Explanation Sure, I'd be happy to explain the sentence "इस कार्य के लिए मजबूत…" at bounding box center [504, 311] width 1008 height 623
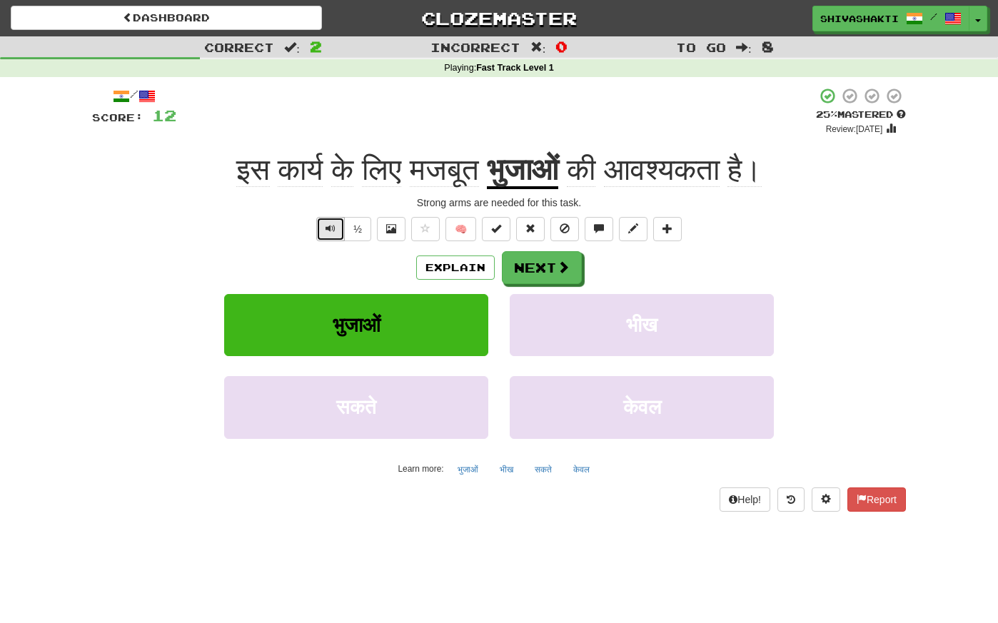
click at [326, 233] on span "Text-to-speech controls" at bounding box center [330, 228] width 10 height 10
click at [542, 265] on button "Next" at bounding box center [542, 268] width 80 height 33
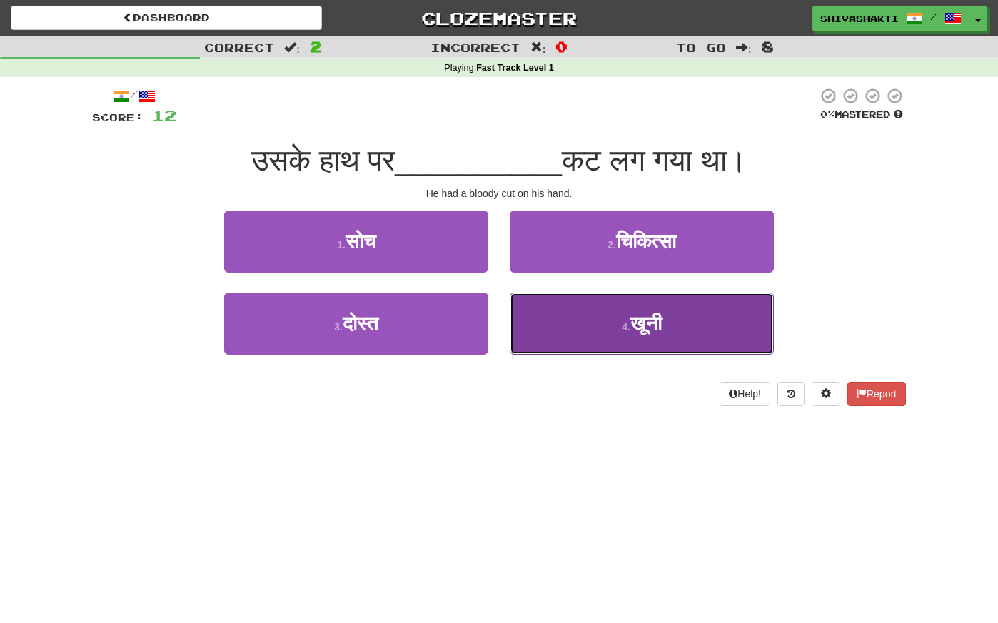
click at [662, 327] on span "खूनी" at bounding box center [645, 324] width 31 height 22
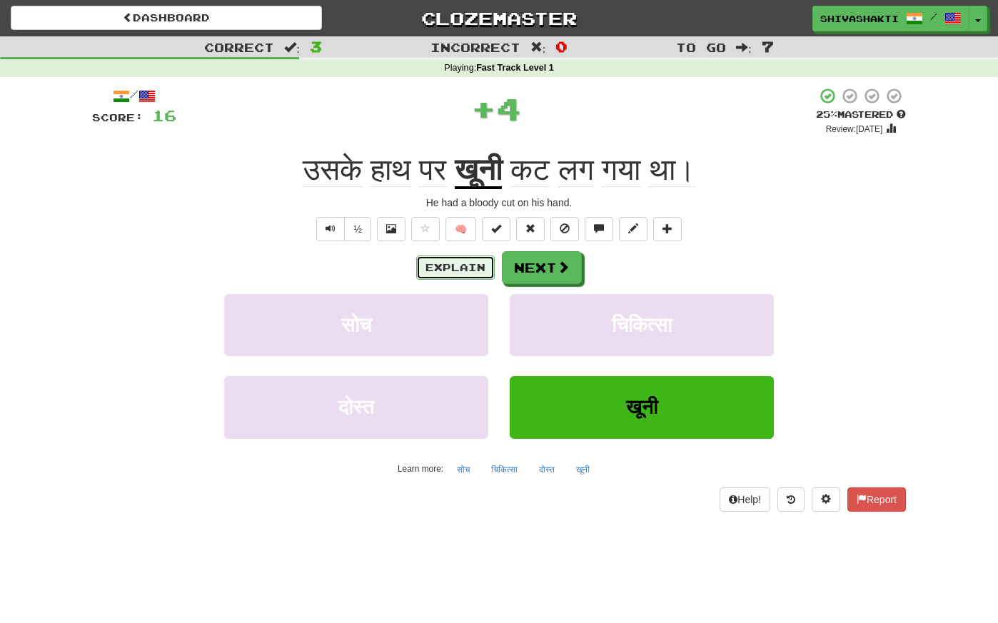
click at [472, 263] on button "Explain" at bounding box center [455, 267] width 78 height 24
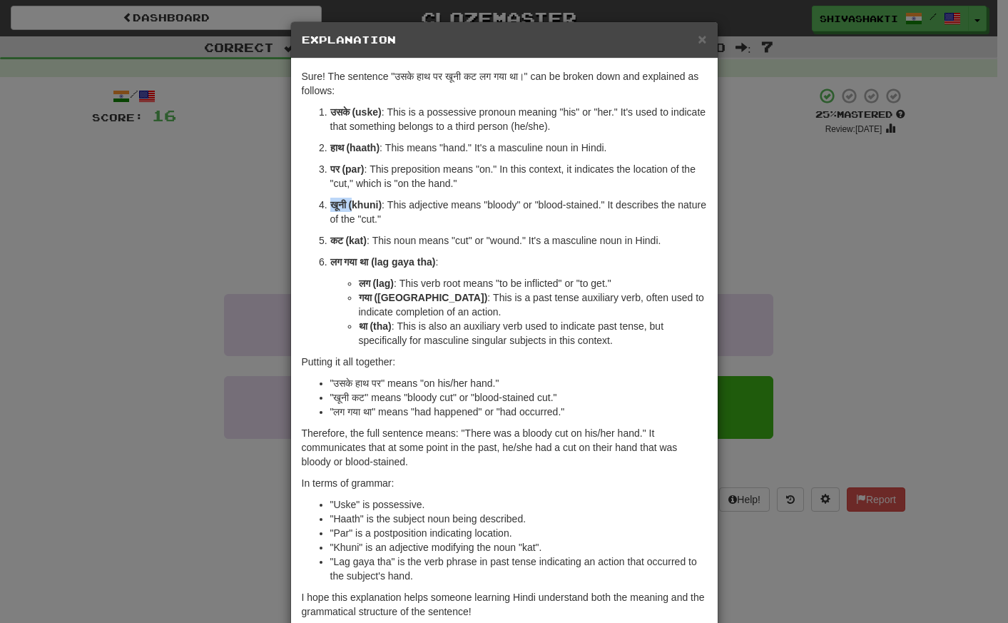
drag, startPoint x: 347, startPoint y: 203, endPoint x: 325, endPoint y: 202, distance: 22.2
click at [330, 202] on strong "खूनी (khuni)" at bounding box center [356, 204] width 52 height 11
copy strong "खूनी ("
click at [148, 242] on div "× Explanation Sure! The sentence "उसके हाथ पर खूनी कट लग गया था।" can be broken…" at bounding box center [504, 311] width 1008 height 623
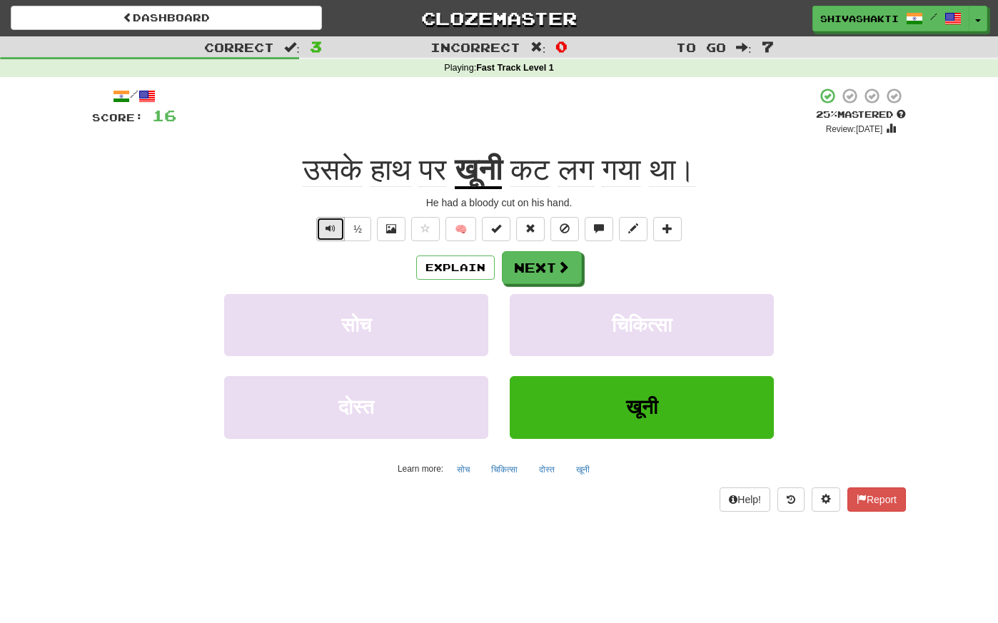
click at [320, 229] on button "Text-to-speech controls" at bounding box center [330, 229] width 29 height 24
click at [535, 276] on button "Next" at bounding box center [542, 268] width 80 height 33
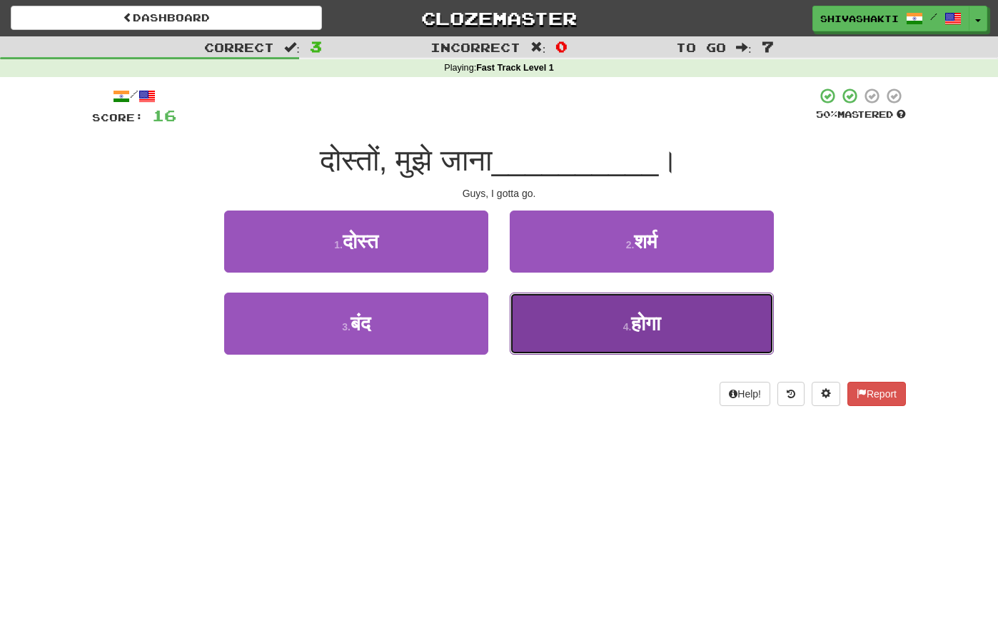
click at [605, 310] on button "4 . होगा" at bounding box center [642, 324] width 264 height 62
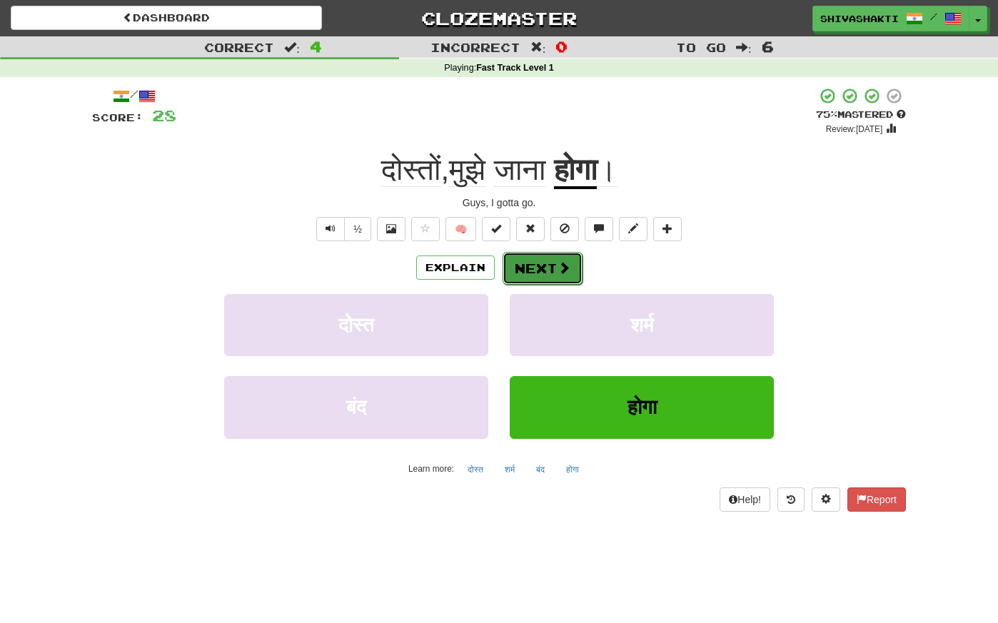
click at [527, 270] on button "Next" at bounding box center [542, 268] width 80 height 33
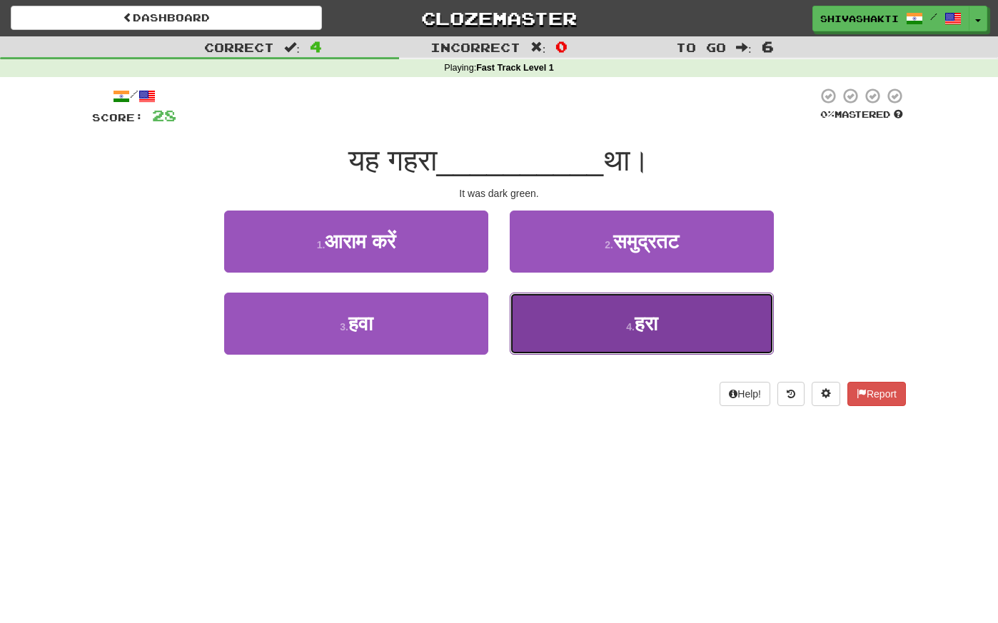
click at [592, 321] on button "4 . हरा" at bounding box center [642, 324] width 264 height 62
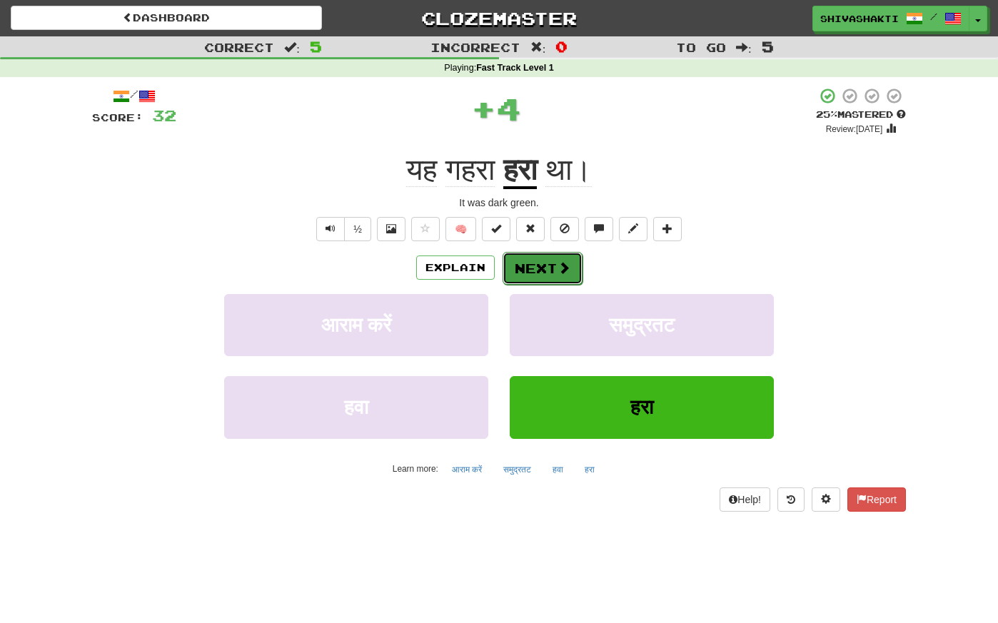
click at [530, 268] on button "Next" at bounding box center [542, 268] width 80 height 33
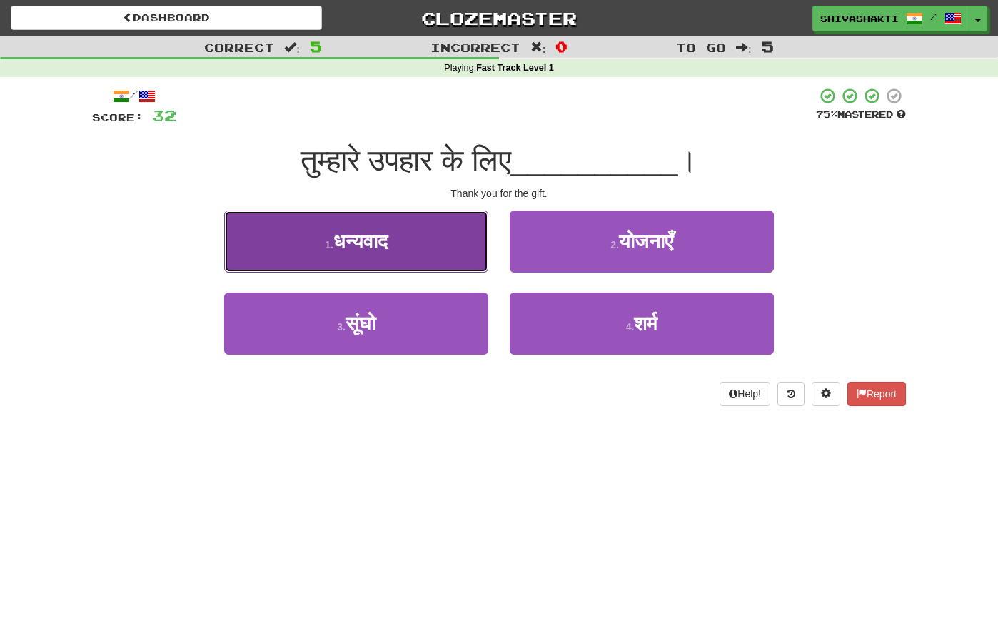
click at [404, 241] on button "1 . धन्यवाद" at bounding box center [356, 242] width 264 height 62
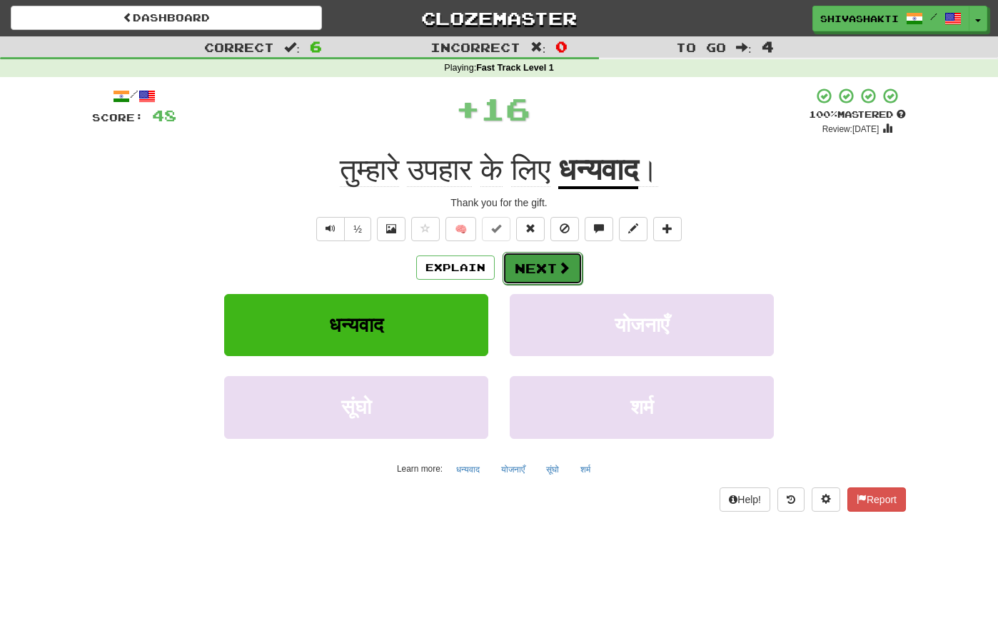
click at [539, 263] on button "Next" at bounding box center [542, 268] width 80 height 33
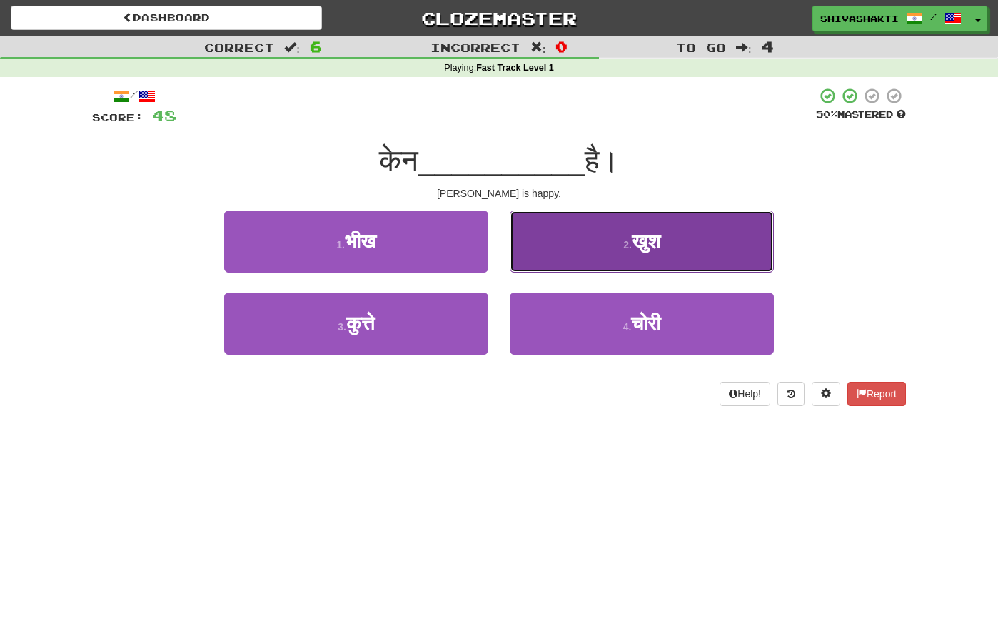
click at [570, 254] on button "2 . खुश" at bounding box center [642, 242] width 264 height 62
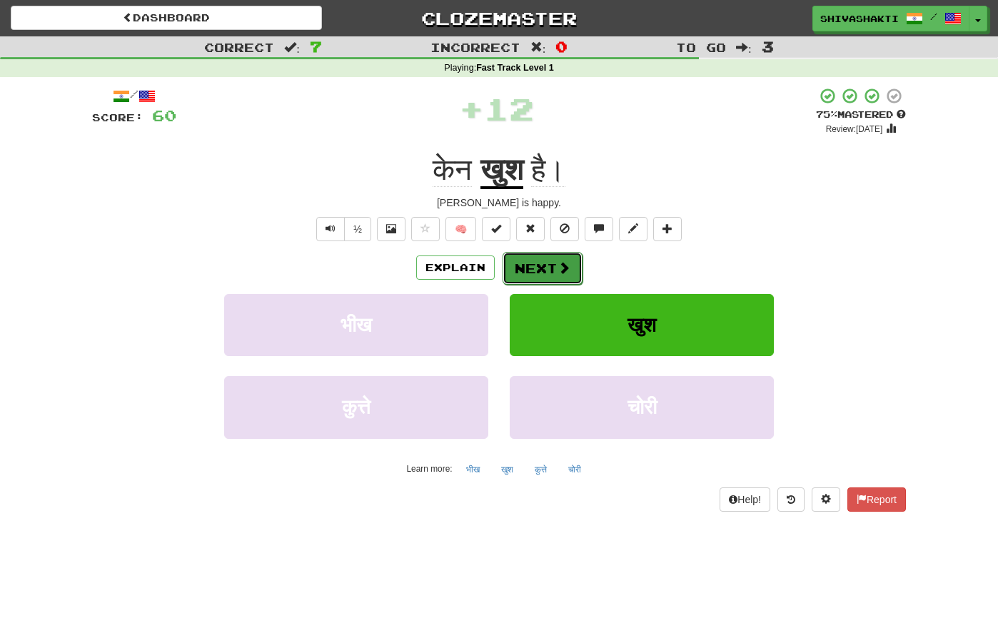
click at [535, 276] on button "Next" at bounding box center [542, 268] width 80 height 33
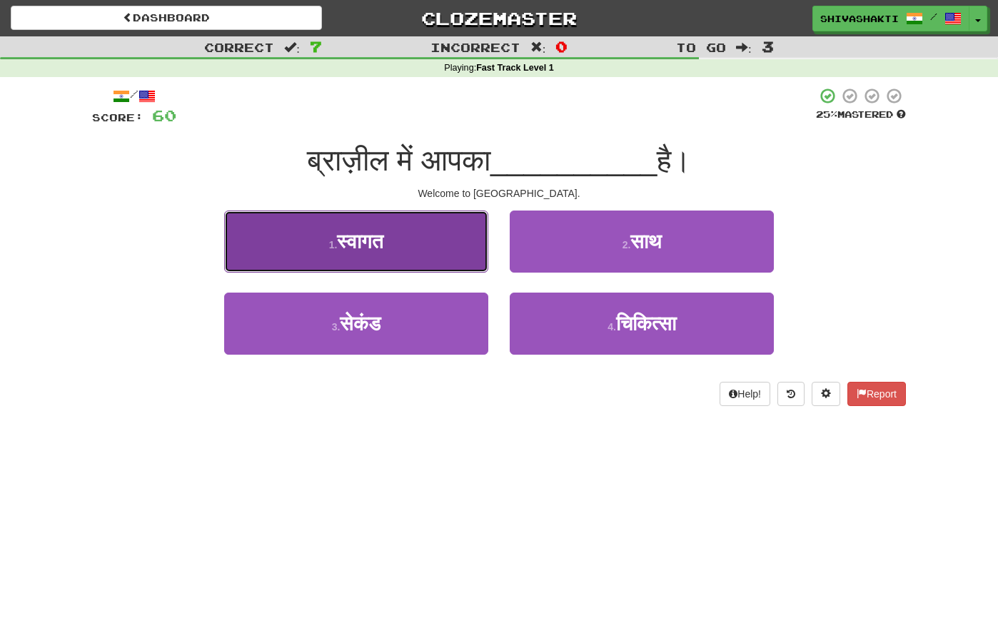
click at [437, 248] on button "1 . स्वागत" at bounding box center [356, 242] width 264 height 62
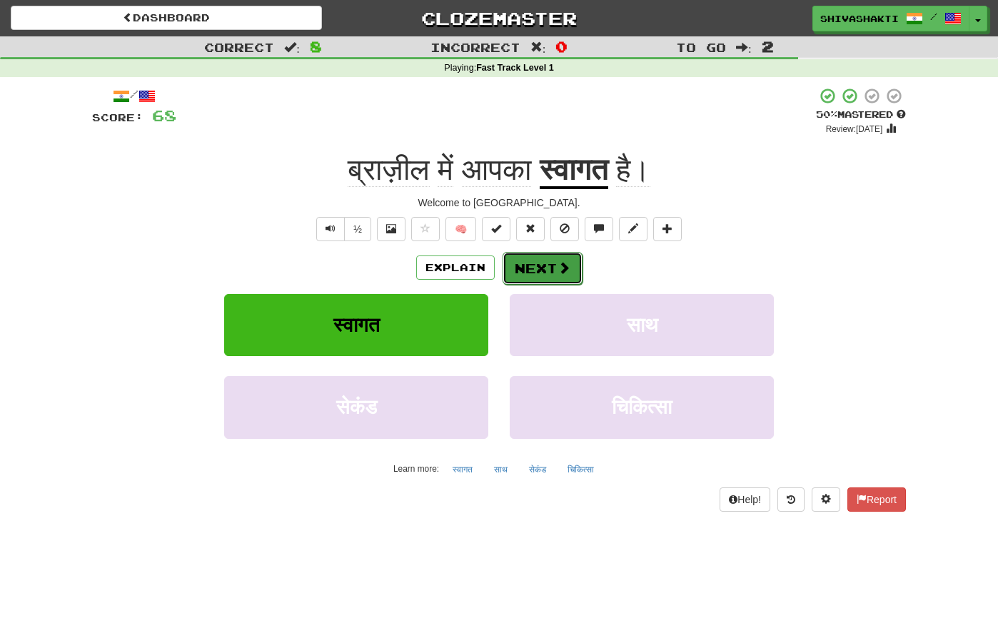
click at [520, 268] on button "Next" at bounding box center [542, 268] width 80 height 33
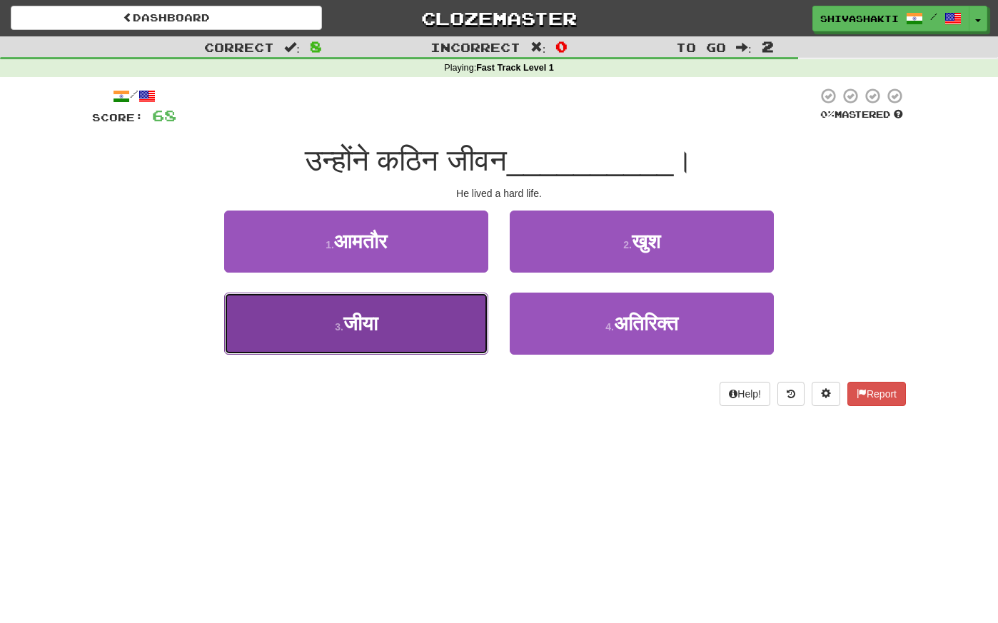
click at [389, 311] on button "3 . जीया" at bounding box center [356, 324] width 264 height 62
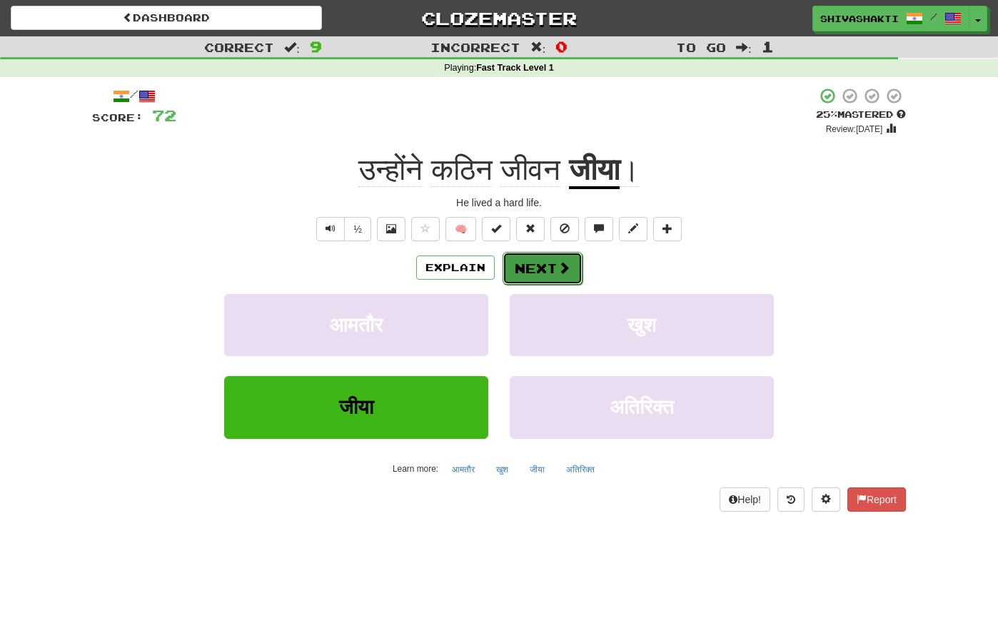
click at [527, 264] on button "Next" at bounding box center [542, 268] width 80 height 33
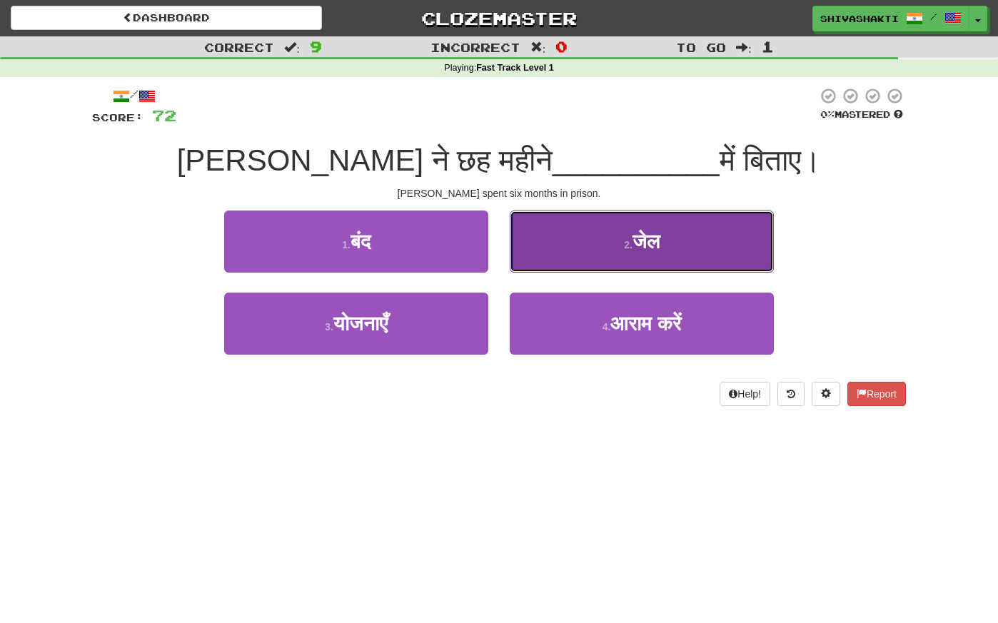
click at [592, 245] on button "2 . जेल" at bounding box center [642, 242] width 264 height 62
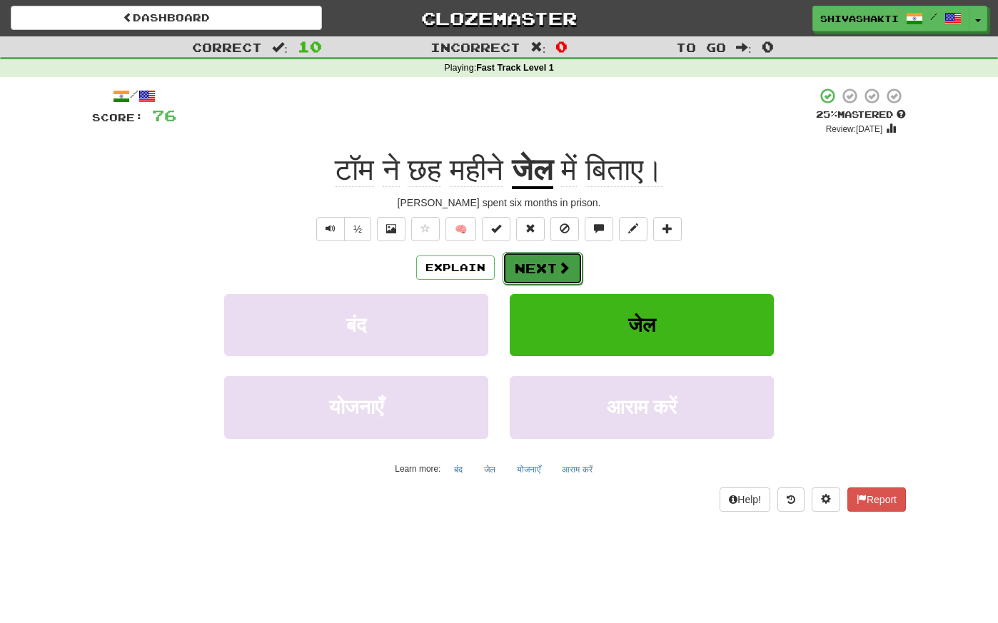
click at [537, 268] on button "Next" at bounding box center [542, 268] width 80 height 33
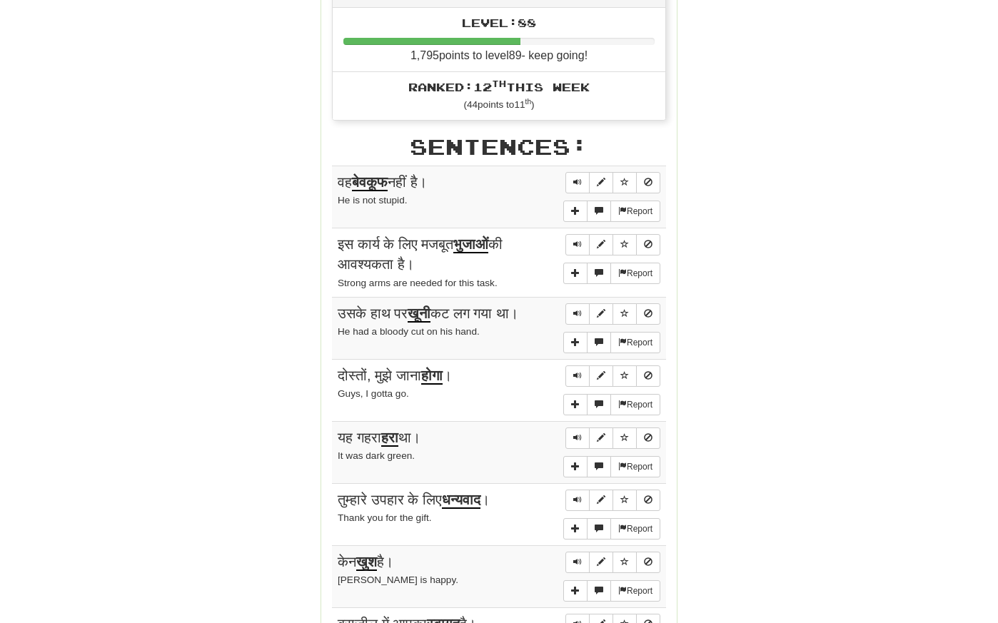
scroll to position [804, 0]
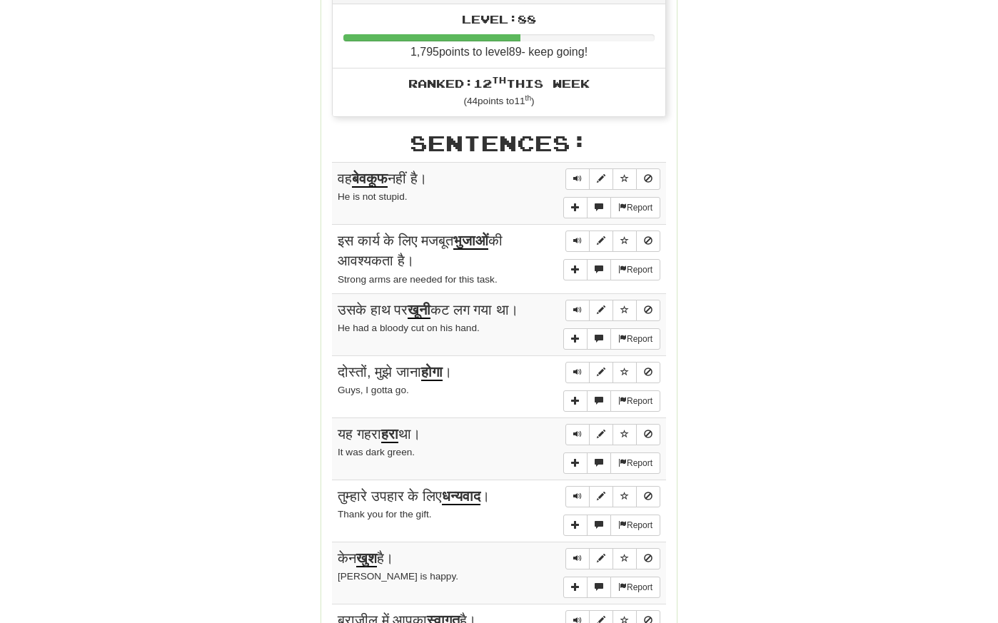
click at [328, 161] on div "Stats: Score: + 76 Time: 1 : 16 New: 5 Review: 5 Correct: 10 Incorrect: 0 Get f…" at bounding box center [498, 107] width 355 height 1399
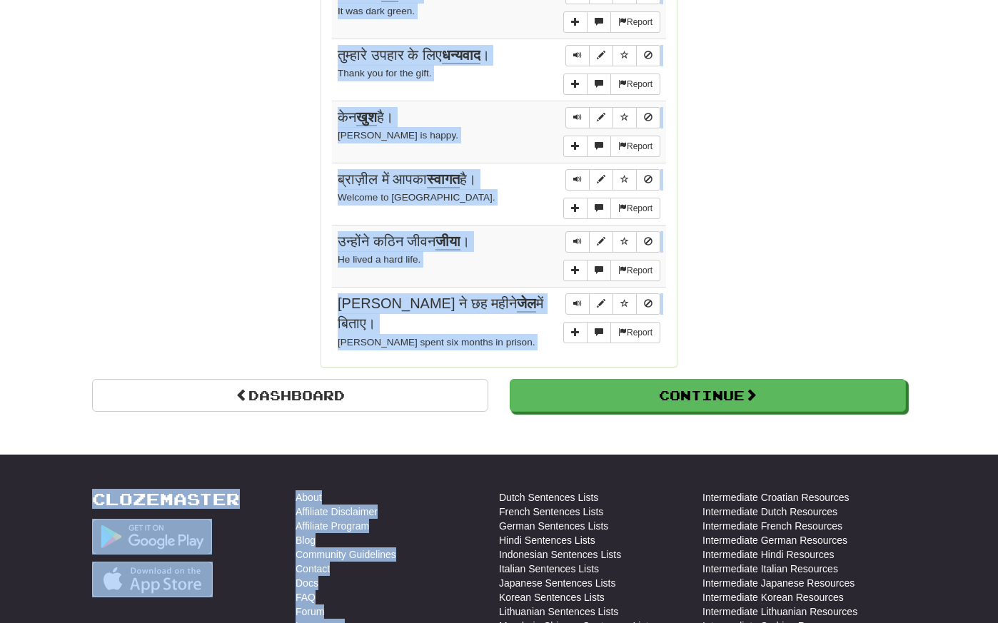
scroll to position [1247, 0]
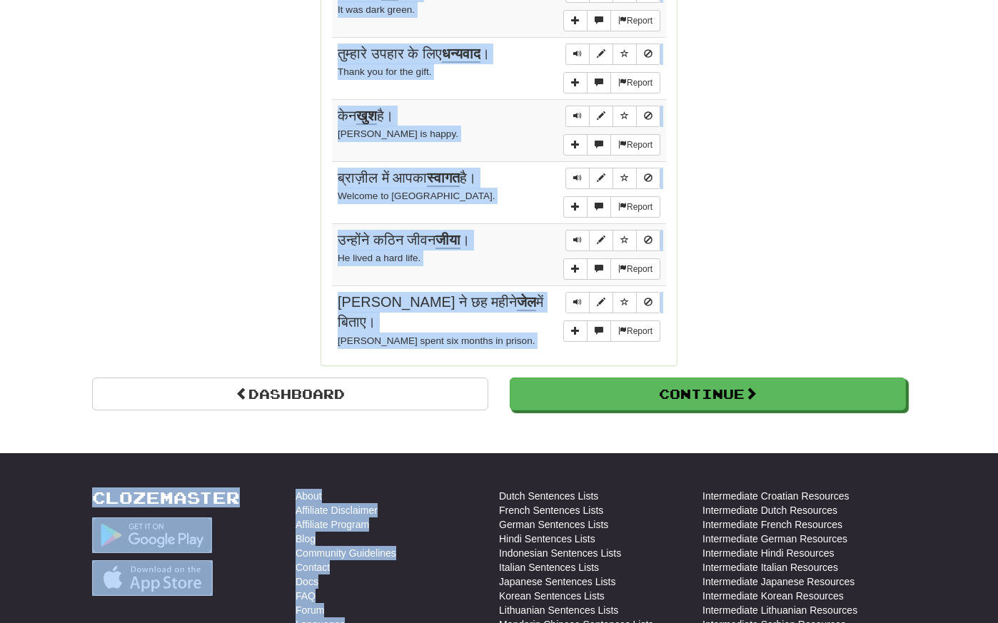
drag, startPoint x: 328, startPoint y: 161, endPoint x: 500, endPoint y: 460, distance: 344.3
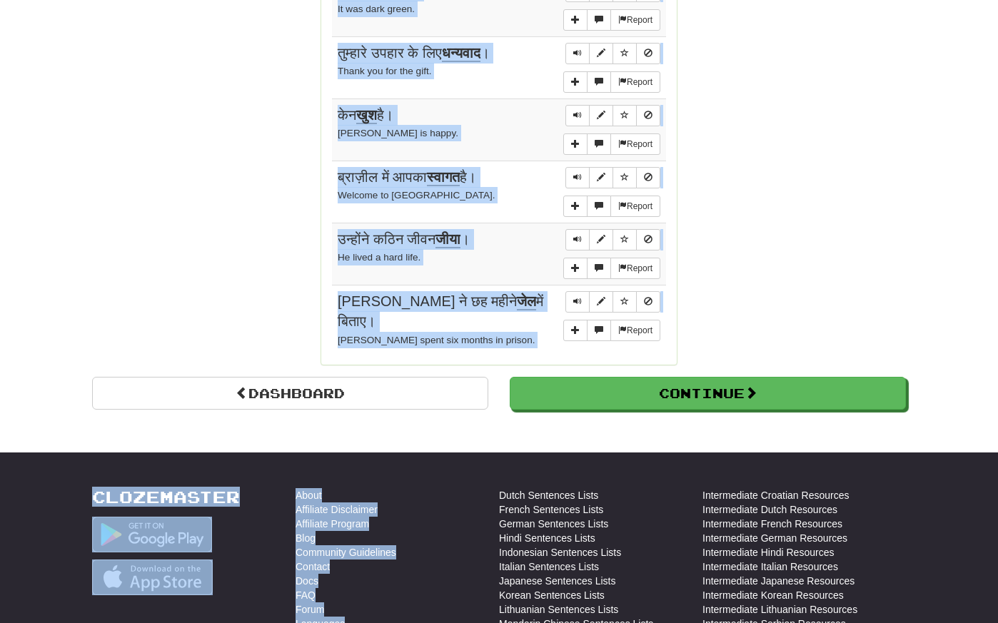
copy body "Sentences: Report वह बेवकूफ नहीं है। He is not stupid. Report इस कार्य के लिए म…"
